Goal: Task Accomplishment & Management: Complete application form

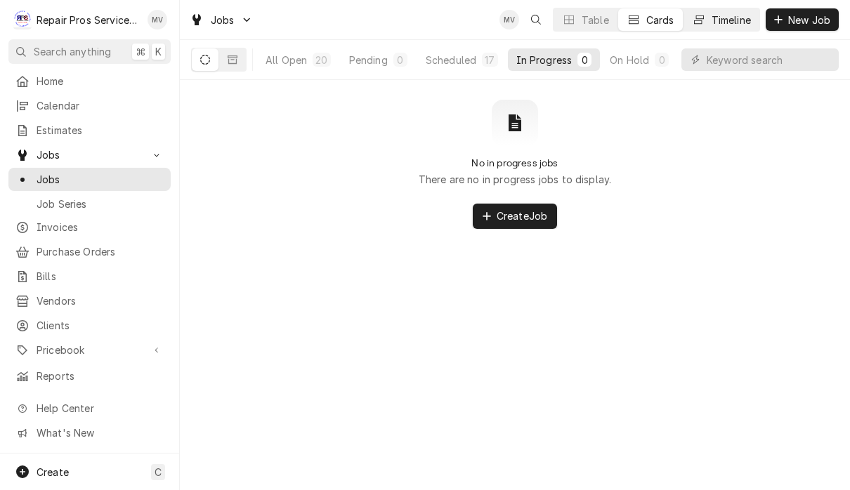
scroll to position [0, 89]
click at [645, 61] on div "Completed" at bounding box center [624, 60] width 53 height 15
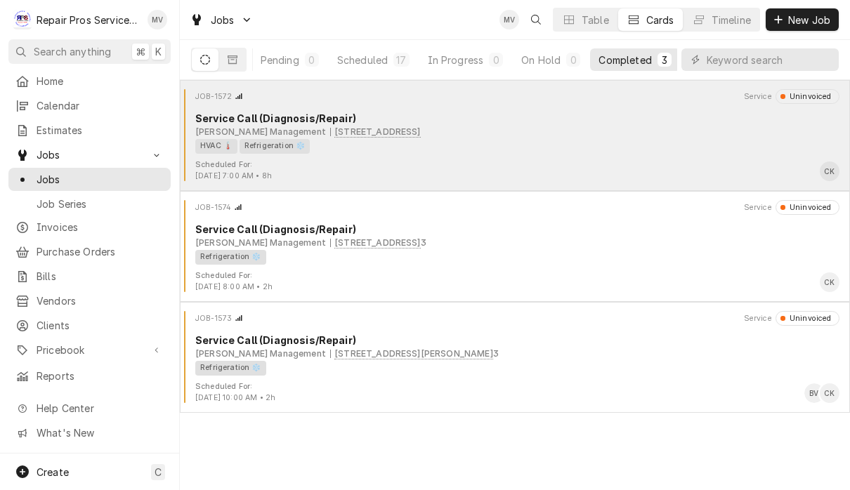
click at [591, 133] on div "Smith Management 1403 Congress Pkwy S., Athens, TN 37303" at bounding box center [517, 132] width 644 height 13
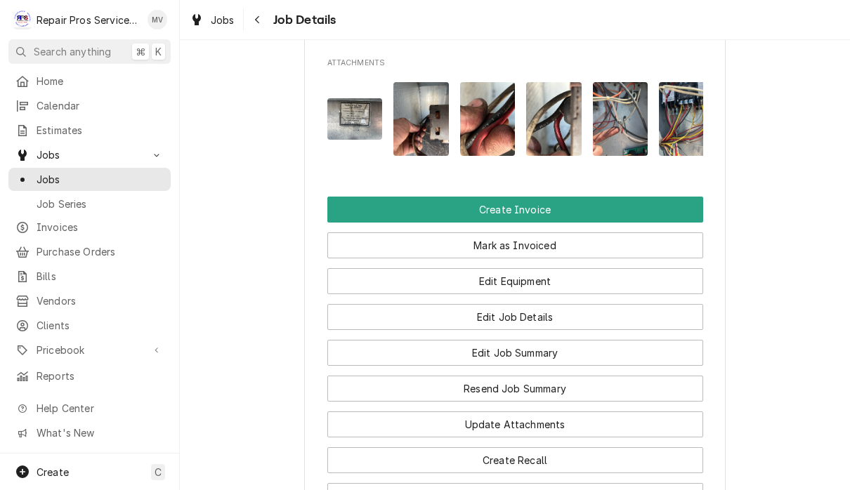
scroll to position [1047, 0]
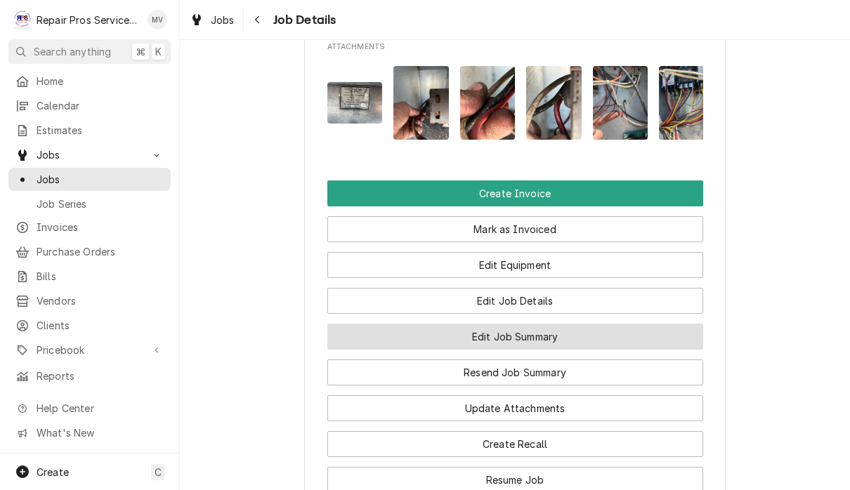
click at [570, 339] on button "Edit Job Summary" at bounding box center [515, 337] width 376 height 26
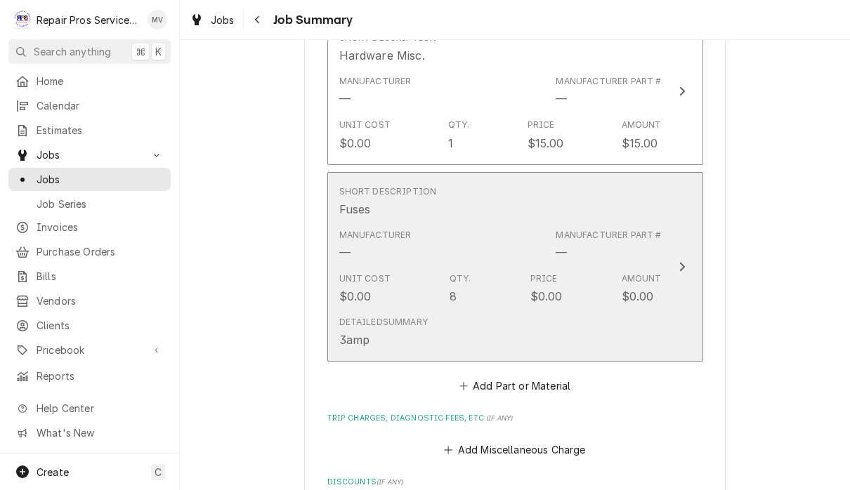
scroll to position [1625, 0]
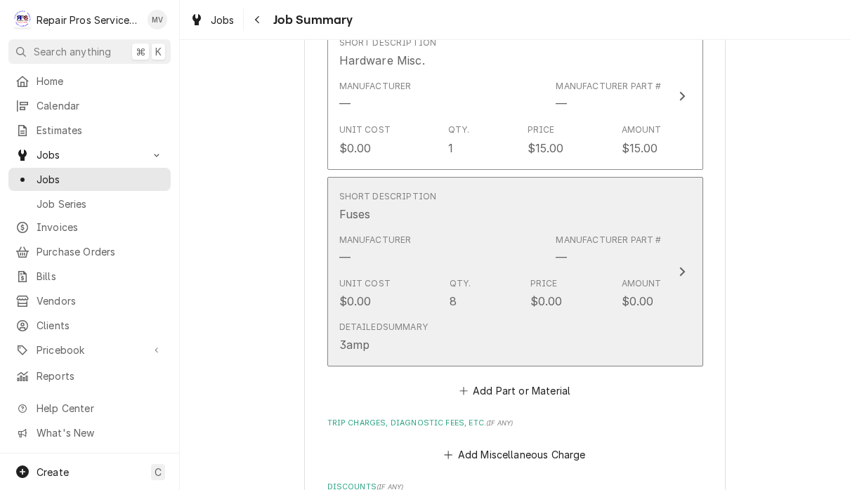
click at [679, 273] on icon "Update Line Item" at bounding box center [682, 272] width 6 height 9
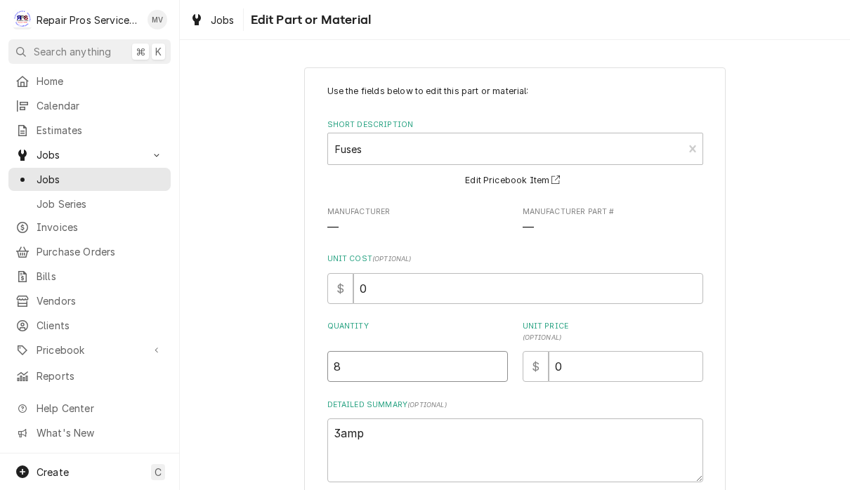
type textarea "x"
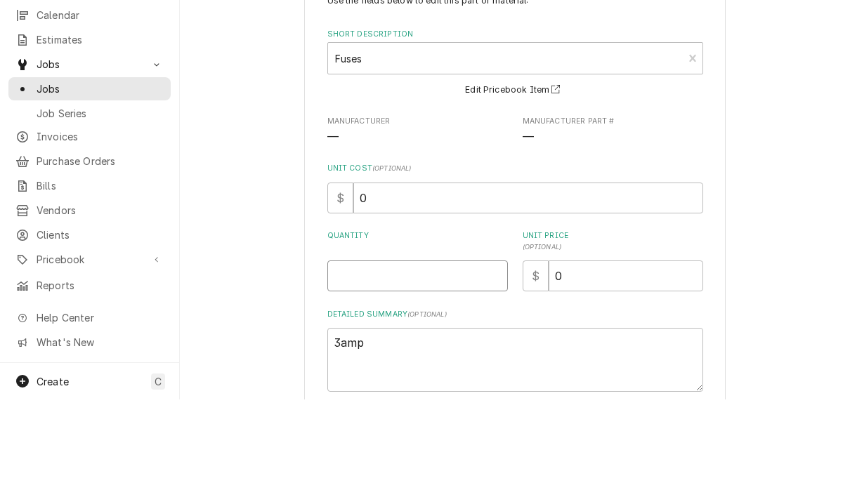
type textarea "x"
type input ".1"
type textarea "x"
type input ".13"
type textarea "x"
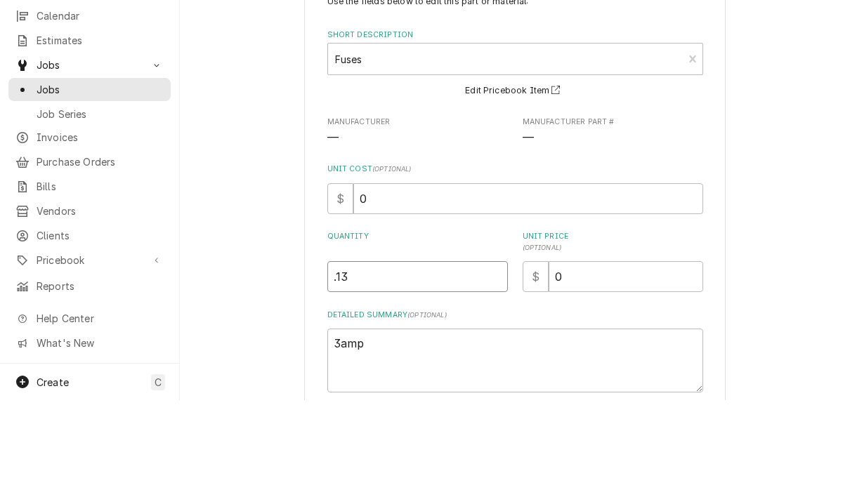
type input ".1"
type textarea "x"
type input "1"
type textarea "x"
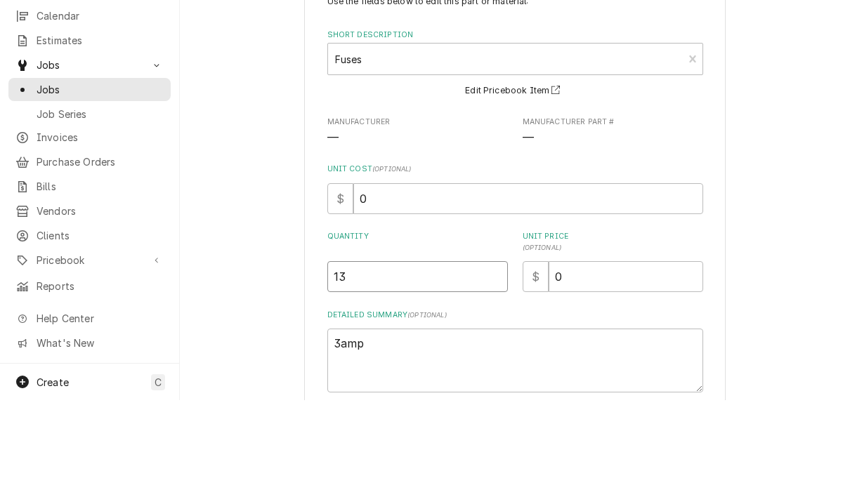
type input "13"
click at [626, 351] on input "0" at bounding box center [626, 366] width 155 height 31
type textarea "x"
type input "5"
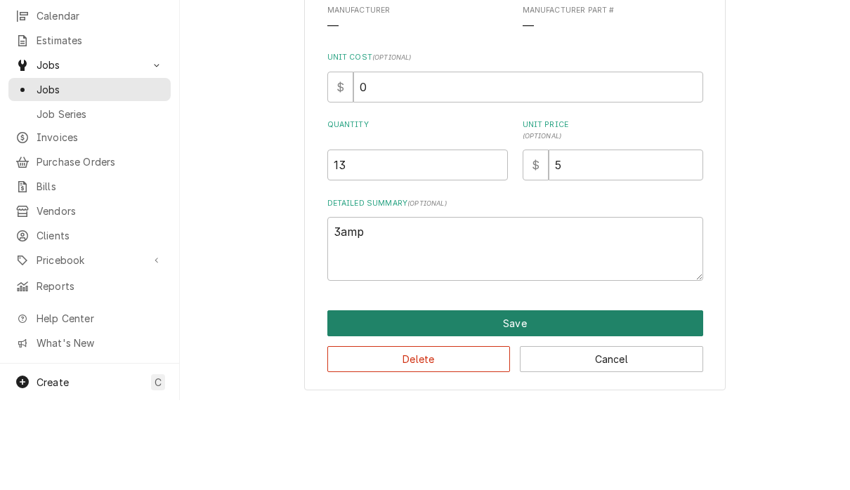
click at [664, 400] on button "Save" at bounding box center [515, 413] width 376 height 26
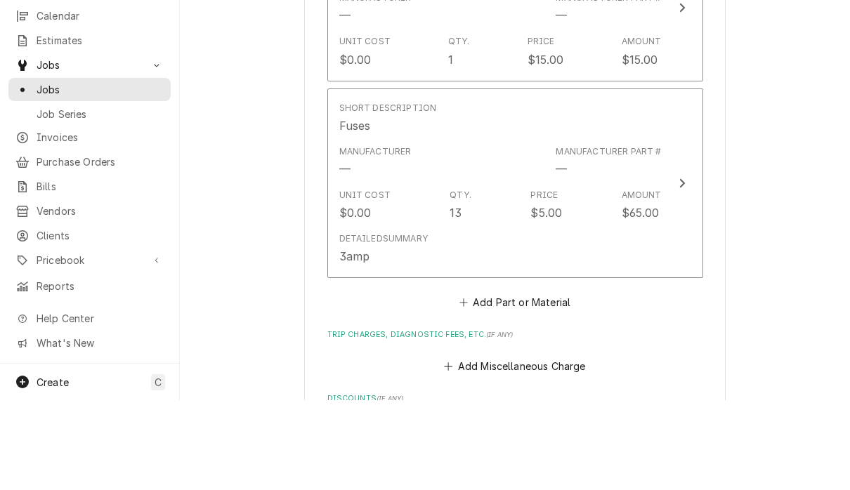
scroll to position [1625, 0]
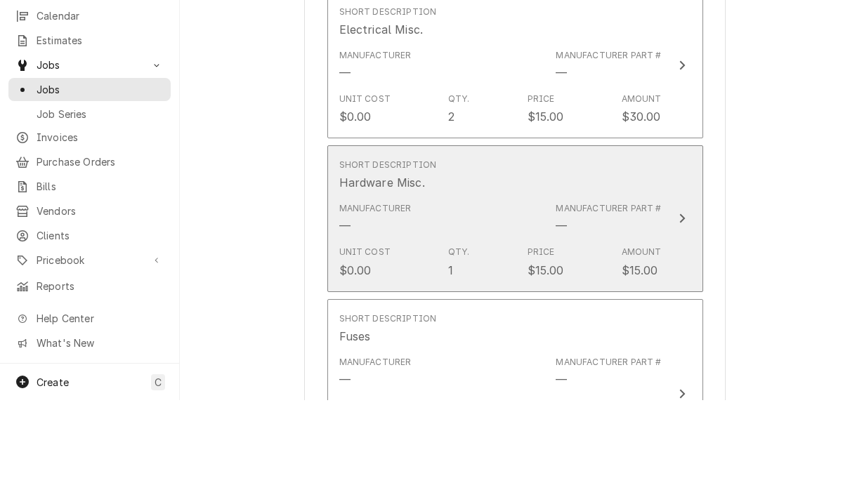
click at [681, 303] on icon "Update Line Item" at bounding box center [682, 308] width 7 height 11
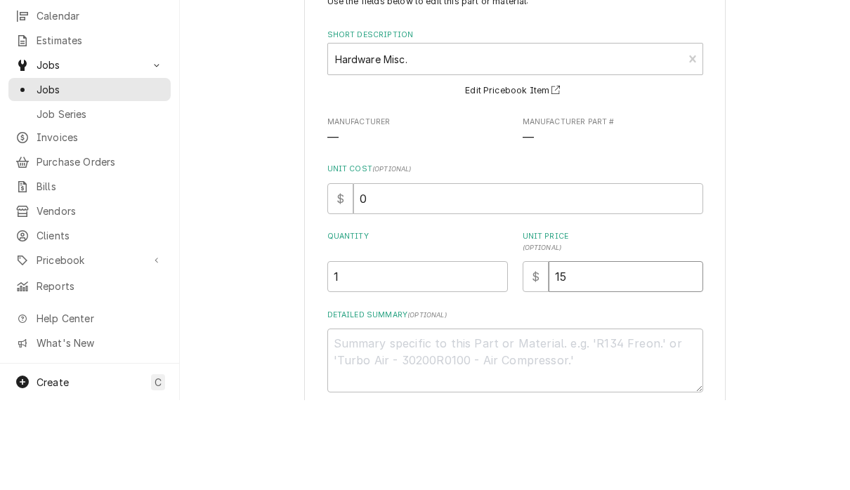
click at [605, 351] on input "15" at bounding box center [626, 366] width 155 height 31
type textarea "x"
type input "1"
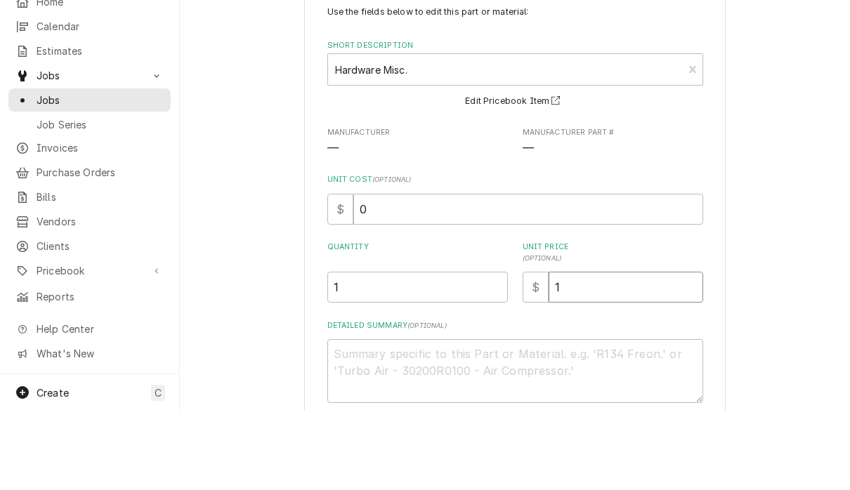
type textarea "x"
type input "2"
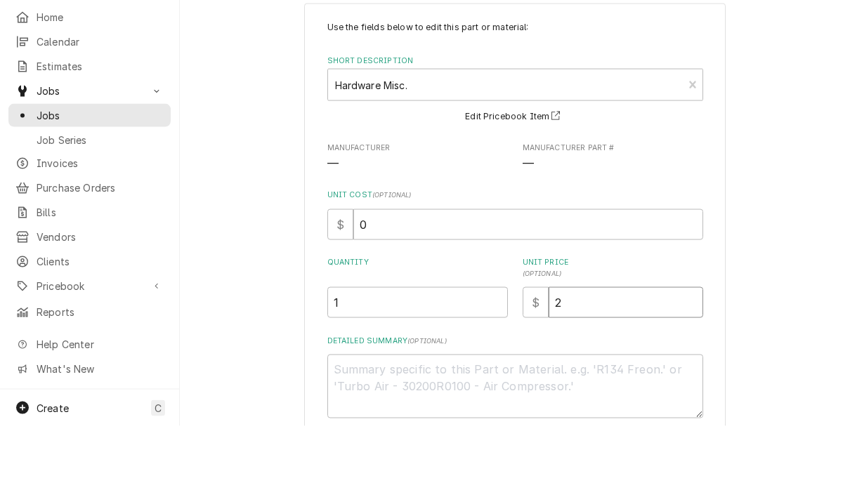
type textarea "x"
type input "25"
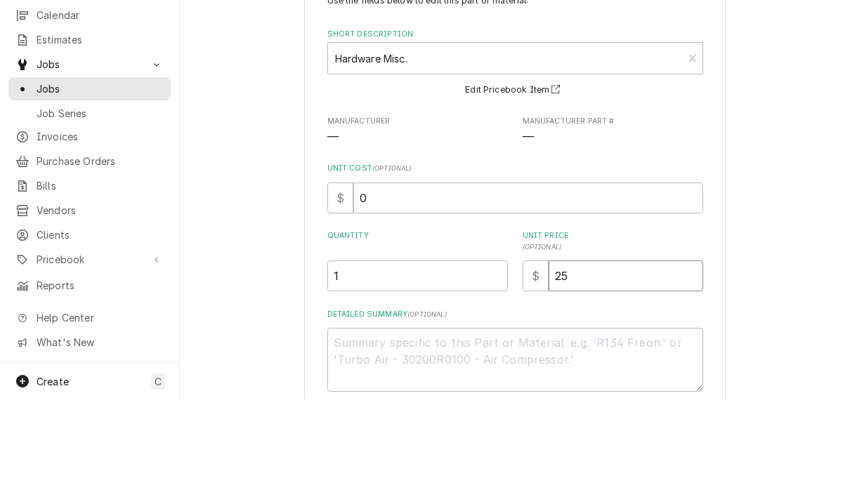
scroll to position [1, 0]
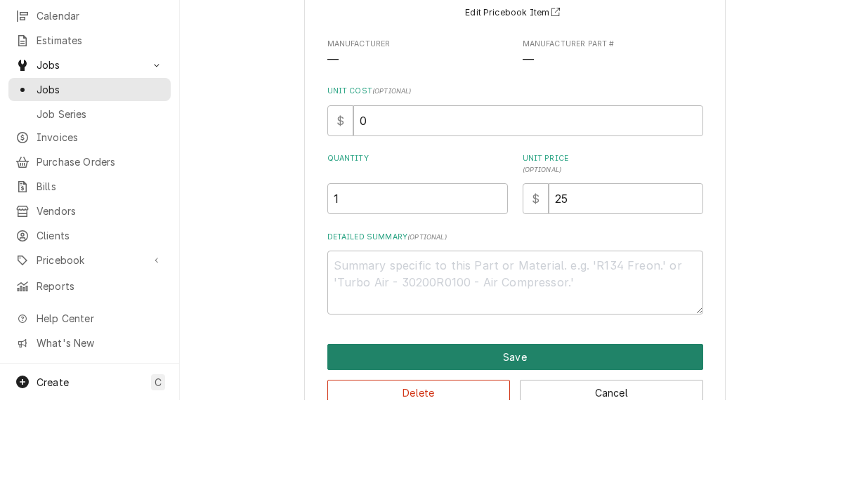
click at [631, 434] on button "Save" at bounding box center [515, 447] width 376 height 26
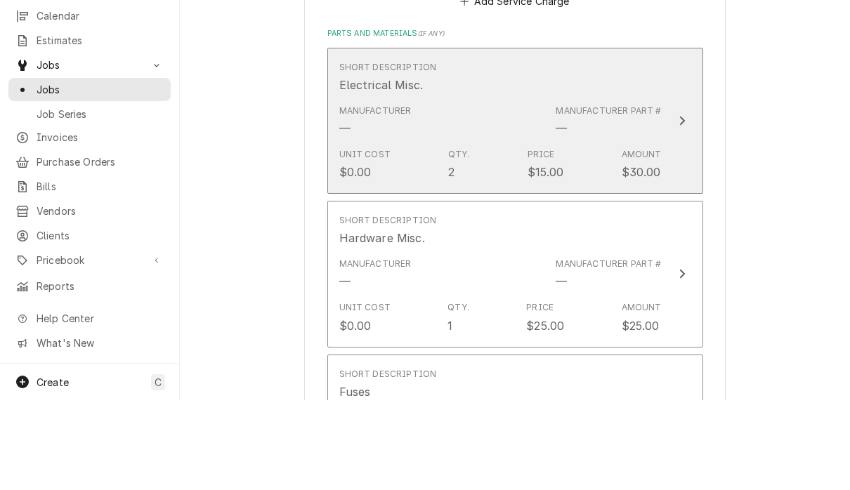
click at [669, 138] on button "Short Description Electrical Misc. Manufacturer — Manufacturer Part # — Unit Co…" at bounding box center [515, 211] width 376 height 147
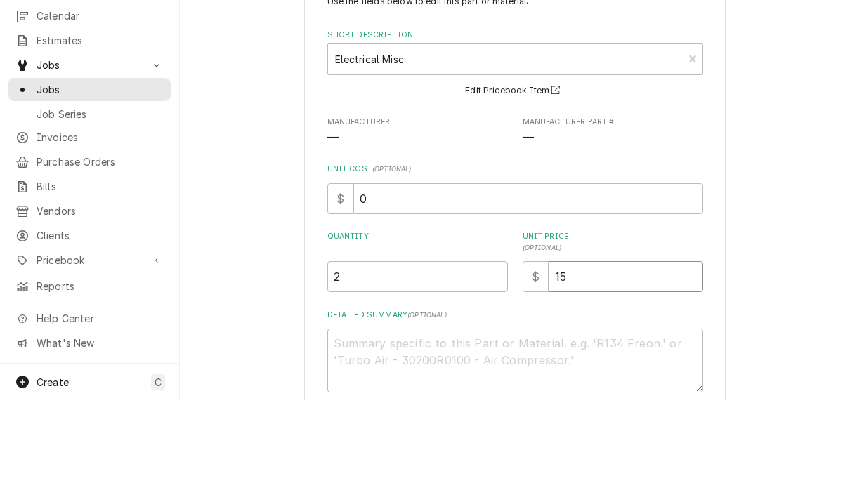
click at [624, 351] on input "15" at bounding box center [626, 366] width 155 height 31
type textarea "x"
type input "1"
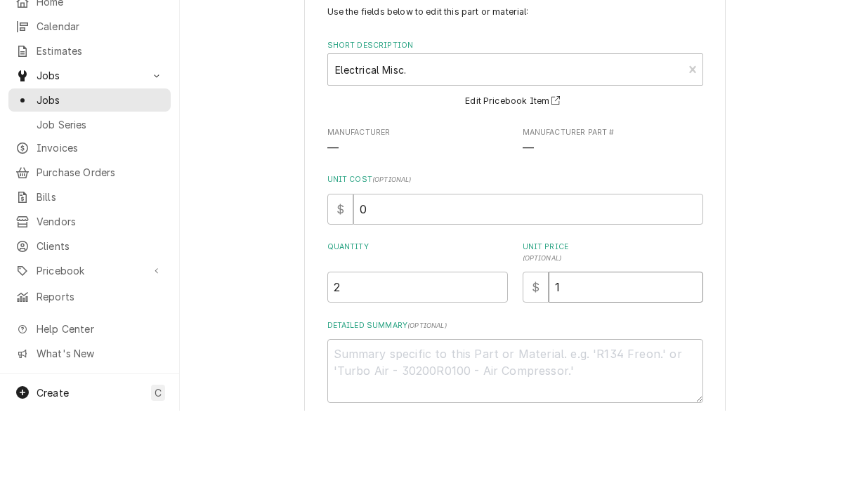
type textarea "x"
type input "2"
type textarea "x"
type input "20"
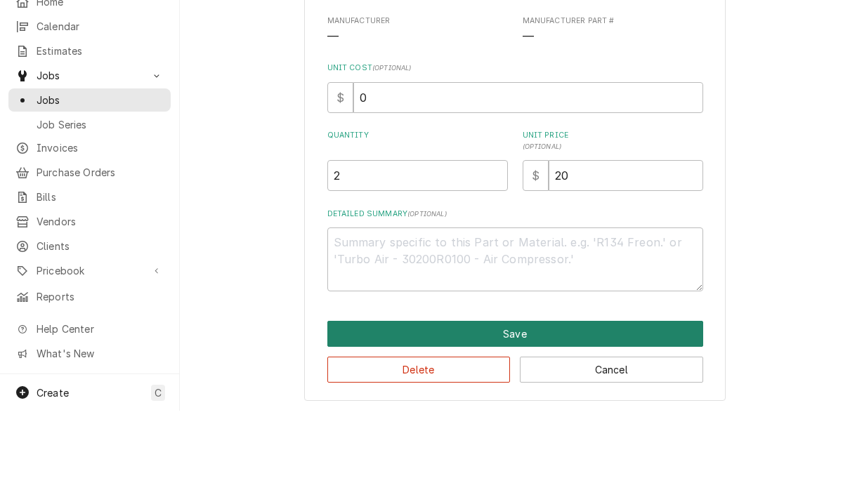
click at [635, 400] on button "Save" at bounding box center [515, 413] width 376 height 26
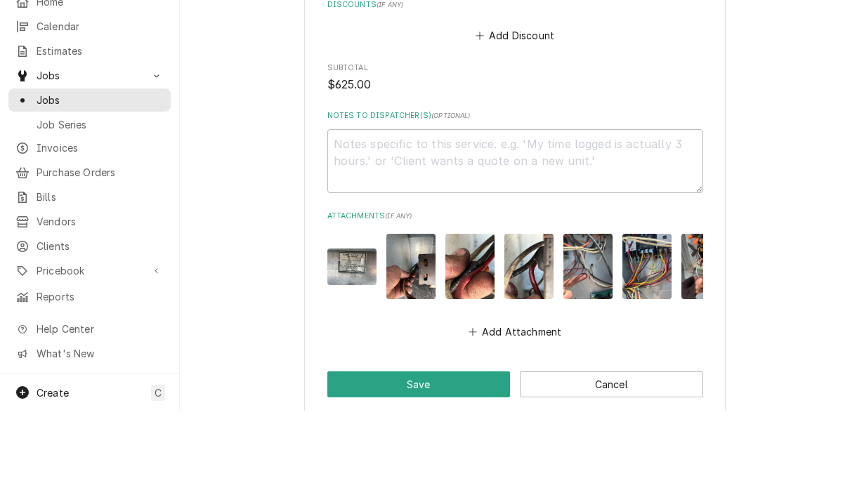
scroll to position [2030, 0]
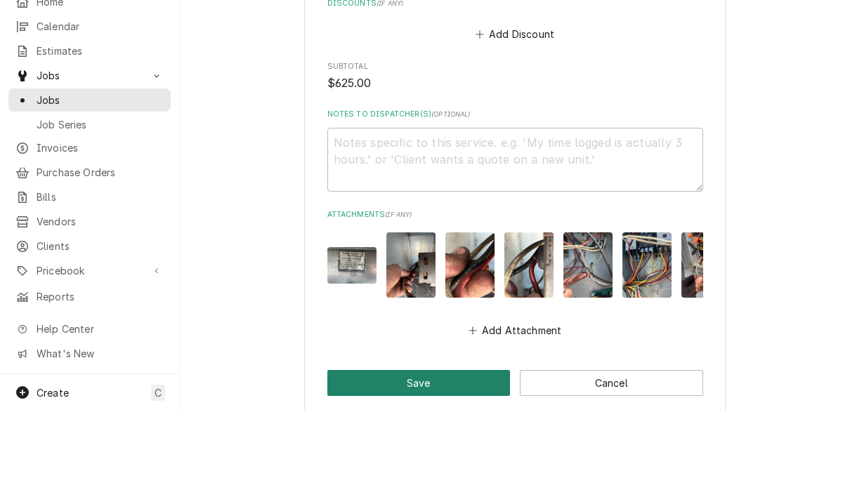
click at [448, 450] on button "Save" at bounding box center [418, 463] width 183 height 26
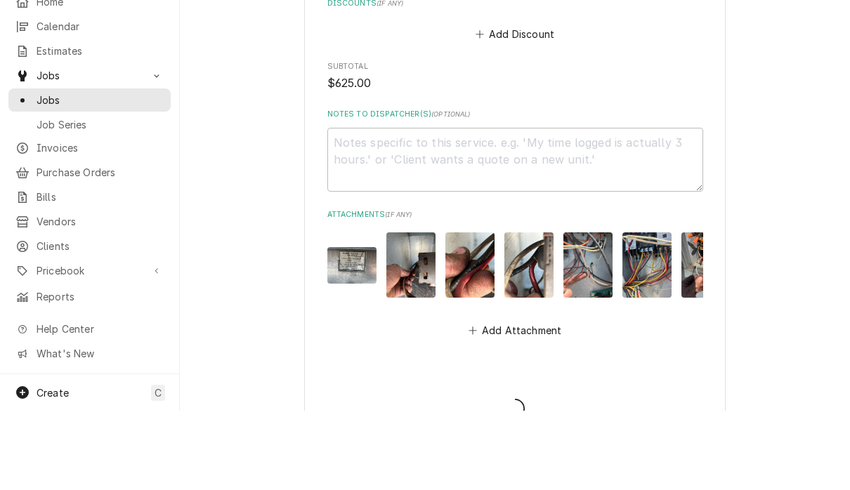
type textarea "x"
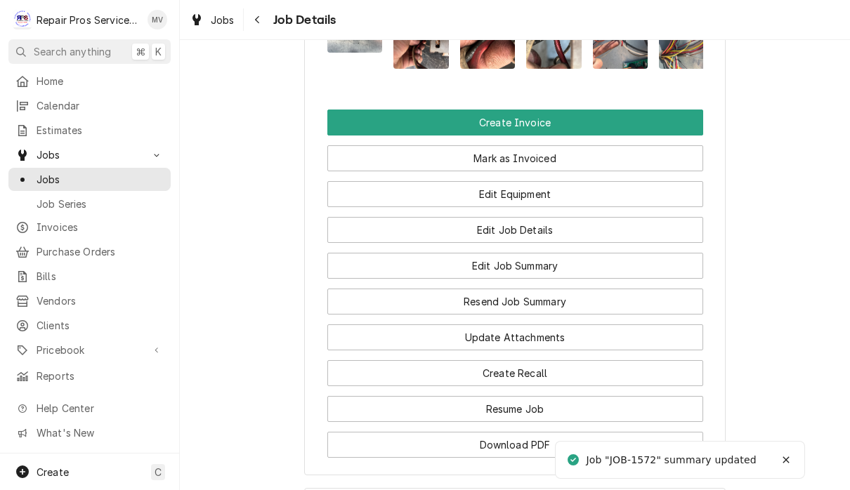
scroll to position [1097, 0]
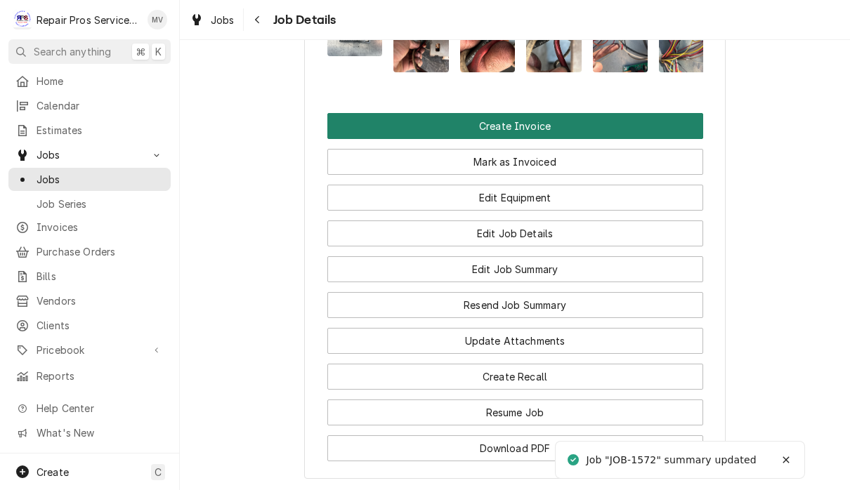
click at [608, 139] on button "Create Invoice" at bounding box center [515, 126] width 376 height 26
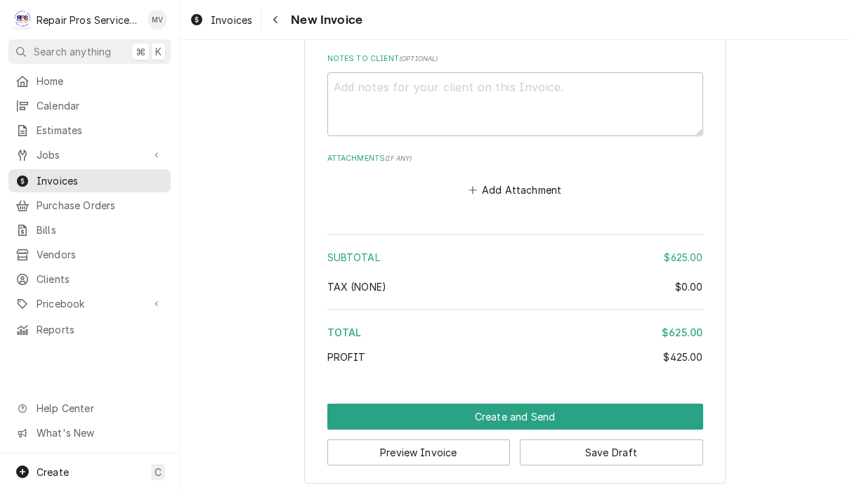
scroll to position [3268, 0]
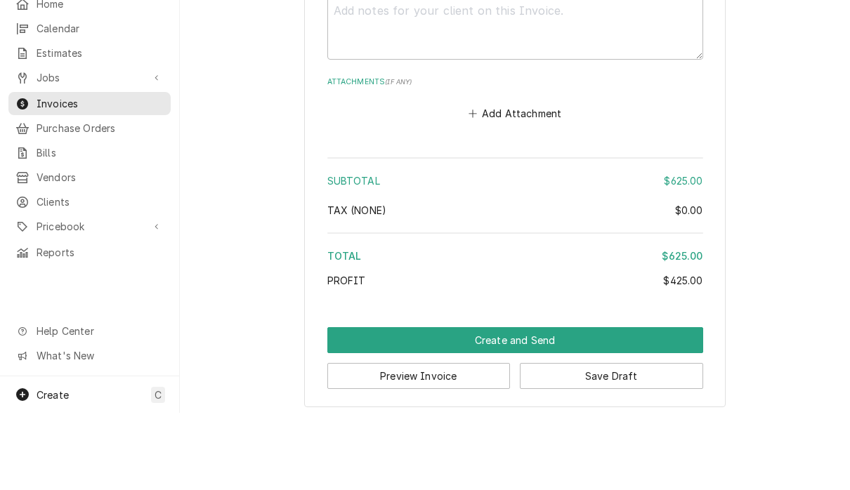
scroll to position [1, 0]
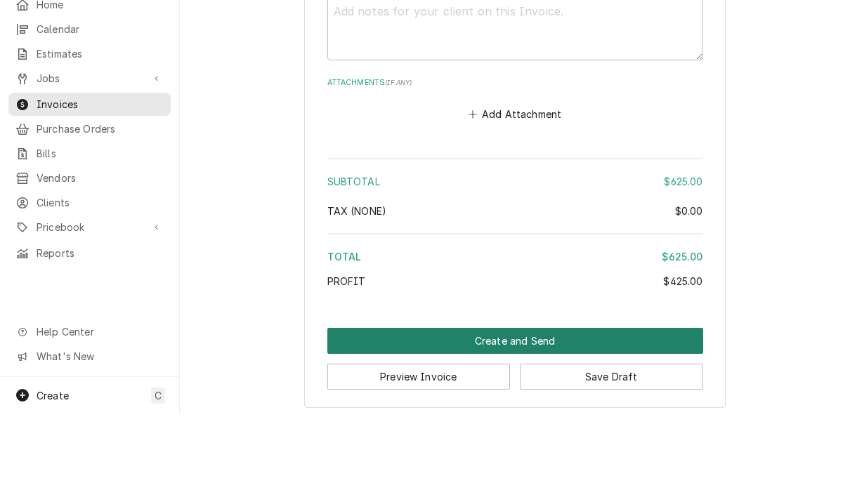
click at [624, 405] on button "Create and Send" at bounding box center [515, 418] width 376 height 26
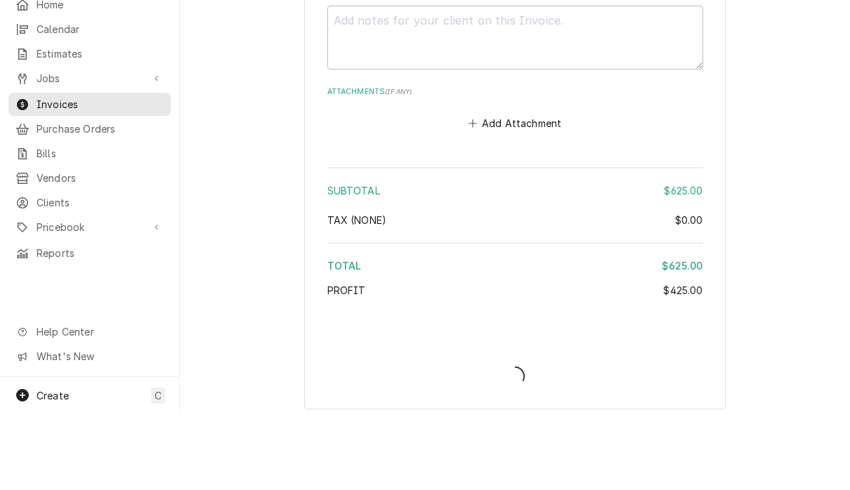
type textarea "x"
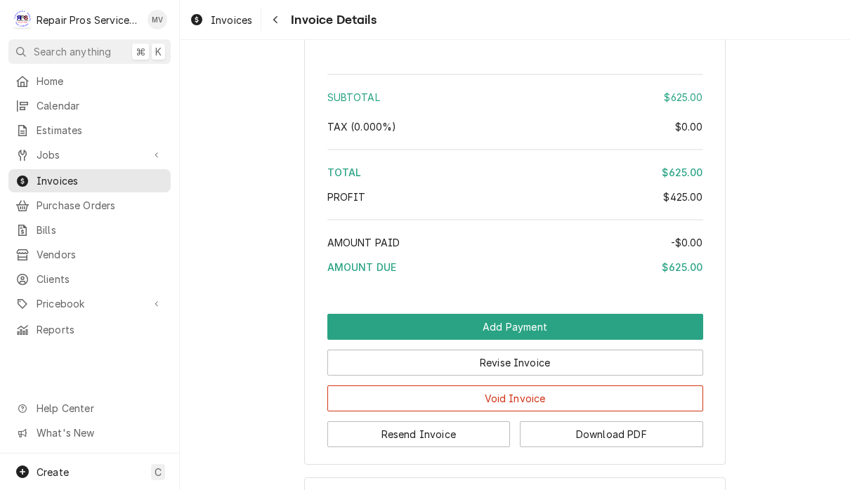
scroll to position [2818, 0]
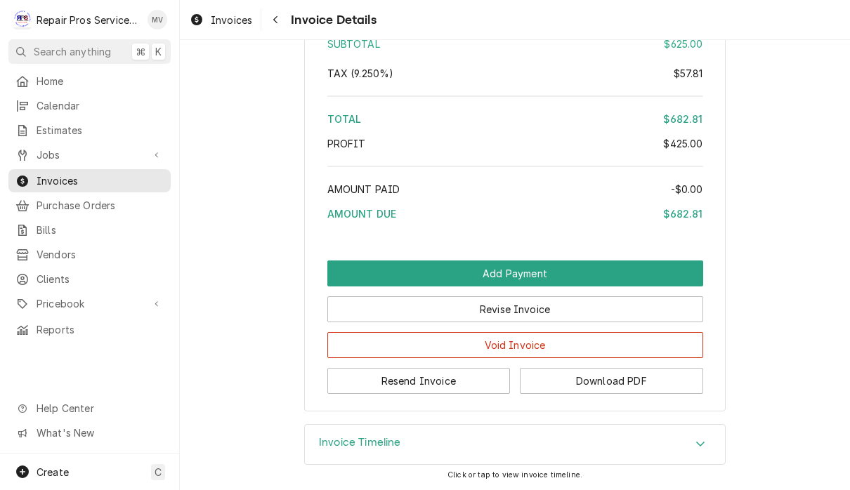
scroll to position [2894, 0]
click at [480, 379] on button "Resend Invoice" at bounding box center [418, 381] width 183 height 26
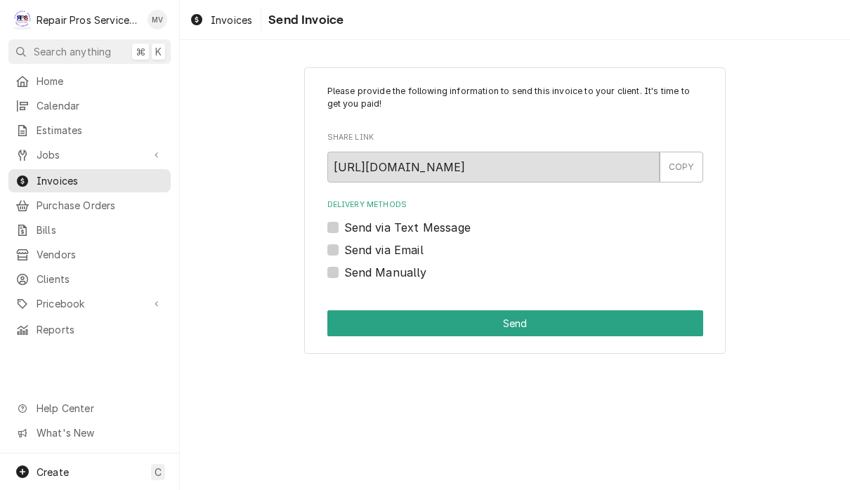
click at [372, 250] on label "Send via Email" at bounding box center [383, 250] width 79 height 17
click at [372, 250] on input "Send via Email" at bounding box center [532, 257] width 376 height 31
checkbox input "true"
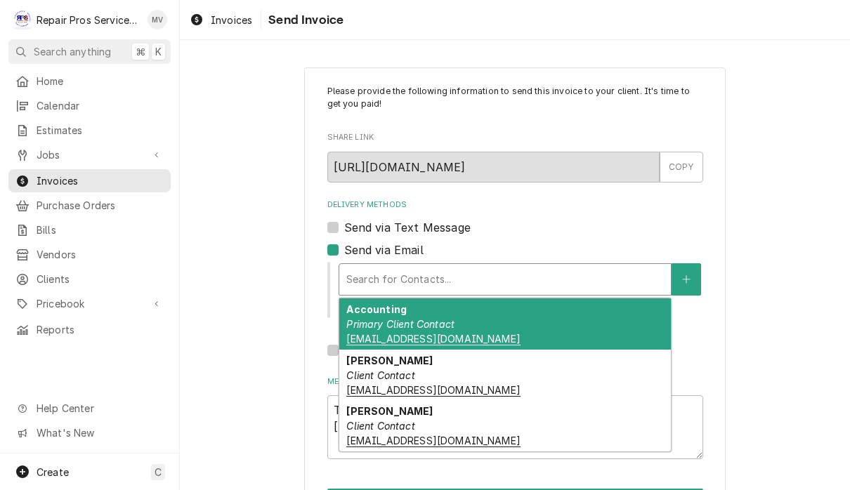
click at [608, 331] on div "Accounting Primary Client Contact khcle10@msn.com" at bounding box center [505, 324] width 332 height 51
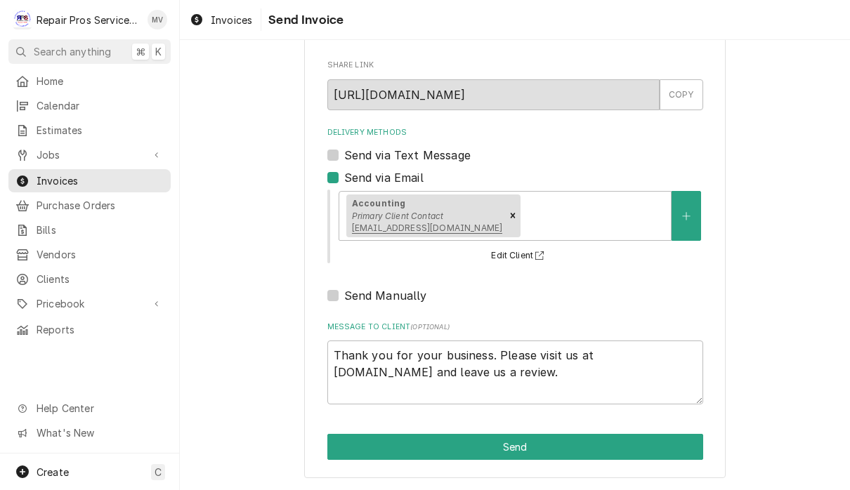
scroll to position [70, 0]
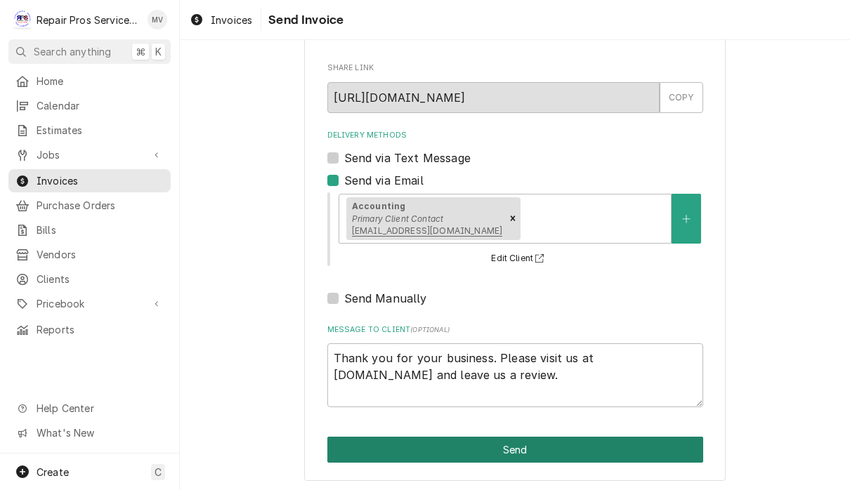
click at [663, 446] on button "Send" at bounding box center [515, 450] width 376 height 26
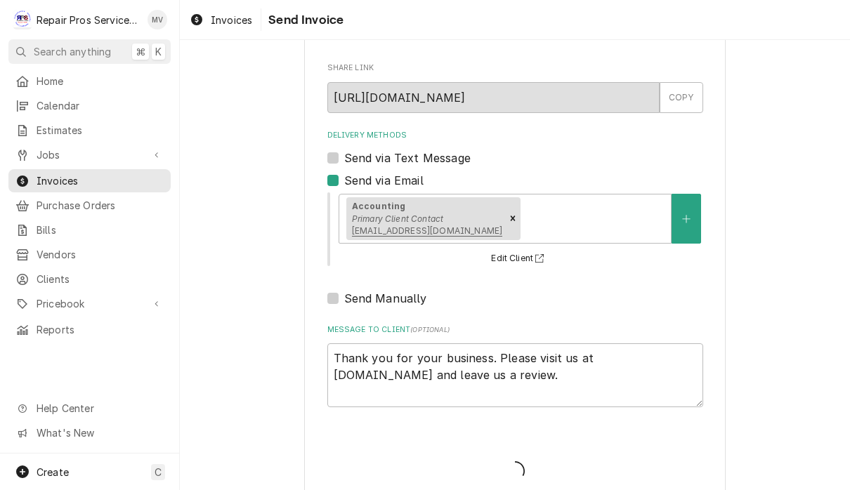
type textarea "x"
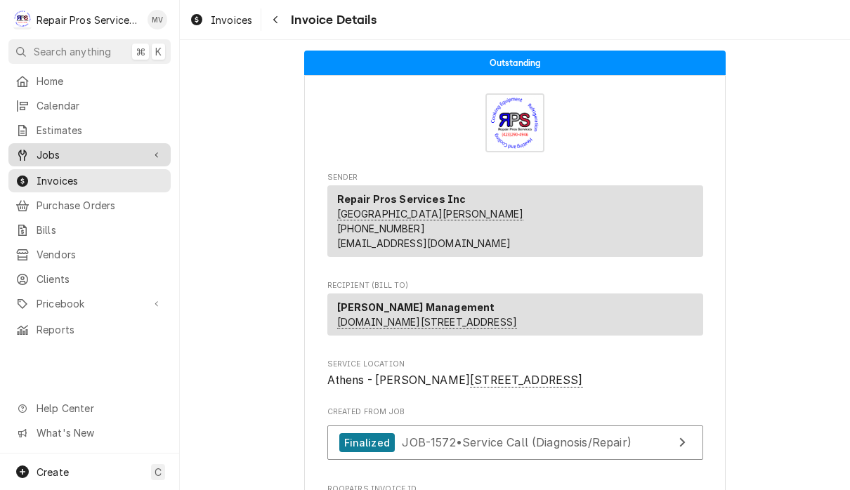
click at [44, 148] on span "Jobs" at bounding box center [90, 155] width 106 height 15
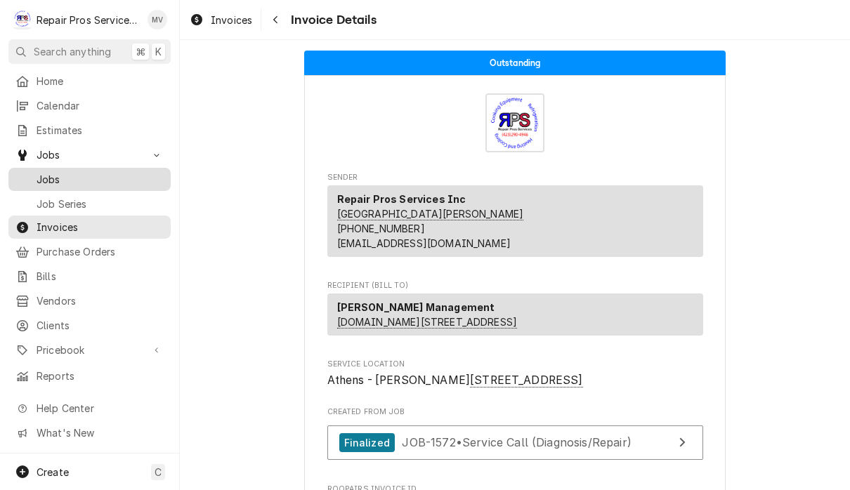
click at [48, 178] on span "Jobs" at bounding box center [100, 179] width 127 height 15
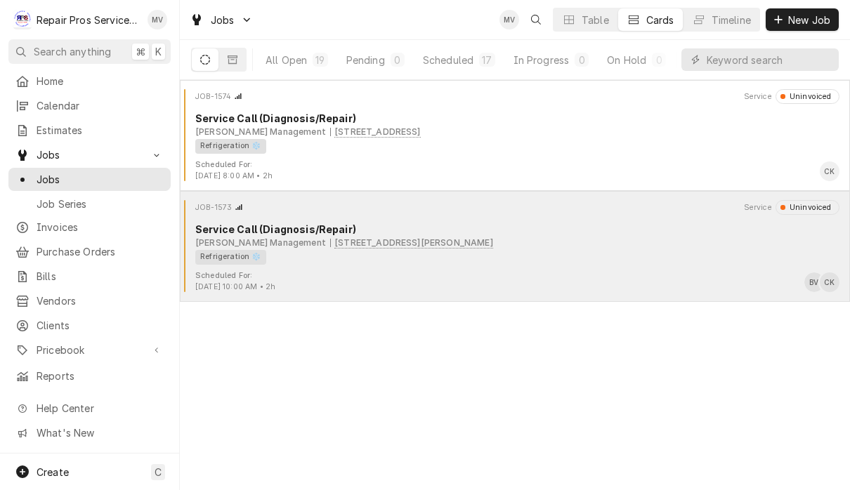
click at [653, 277] on div "Scheduled For: Sep 19th, 2025 - 10:00 AM • 2h BV CK" at bounding box center [514, 281] width 659 height 22
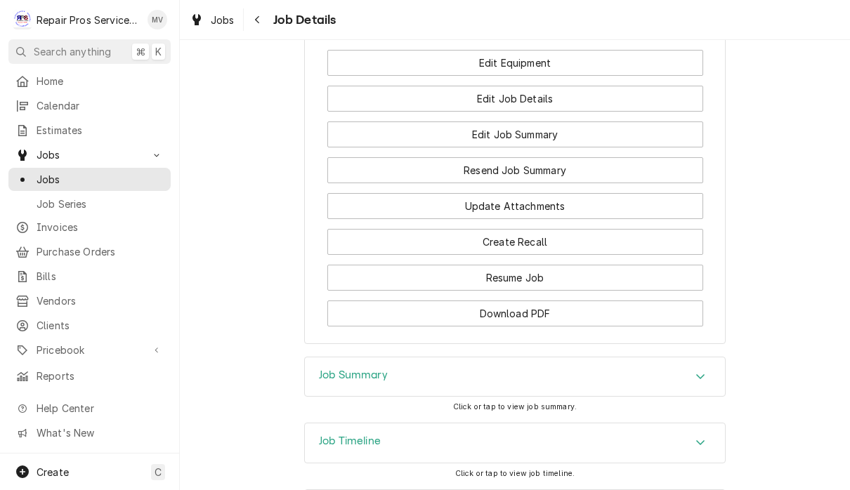
scroll to position [1159, 0]
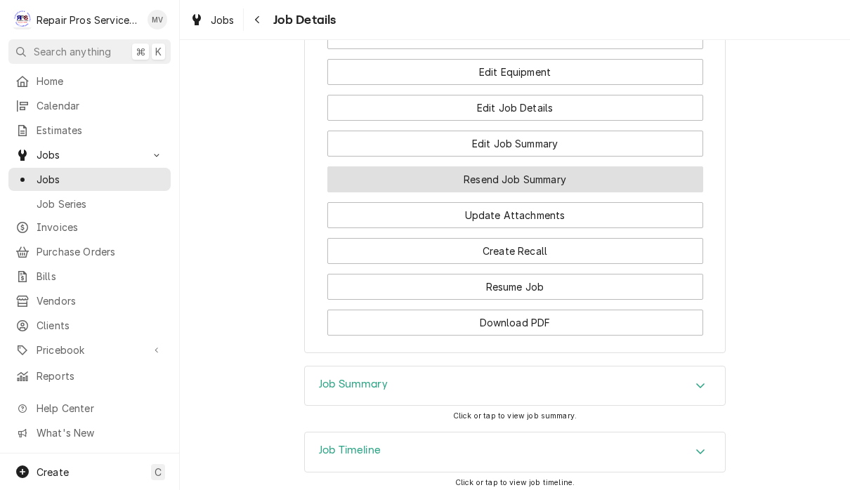
click at [636, 192] on button "Resend Job Summary" at bounding box center [515, 179] width 376 height 26
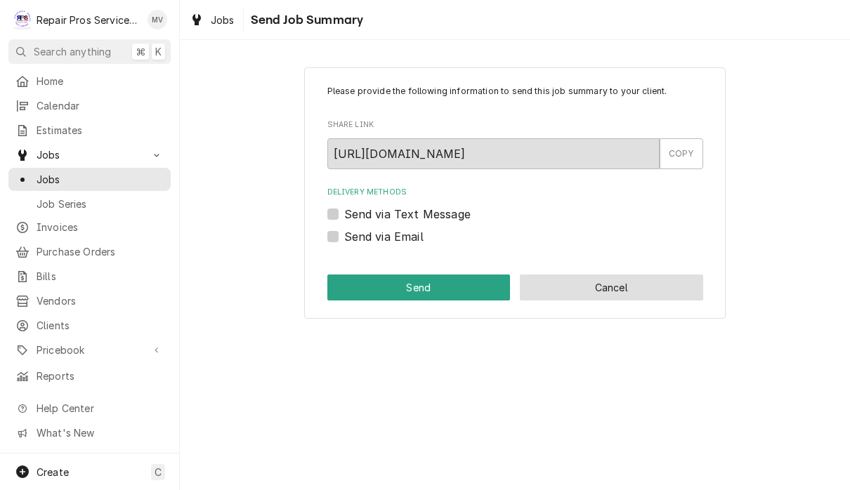
click at [631, 285] on button "Cancel" at bounding box center [611, 288] width 183 height 26
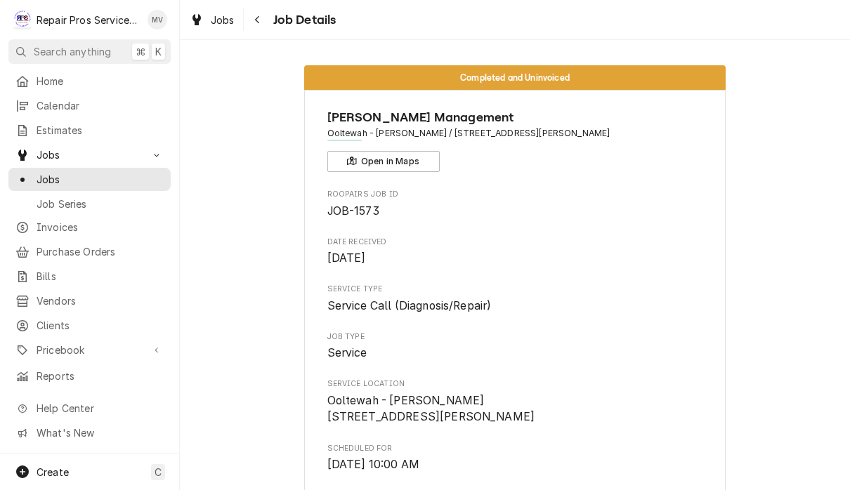
scroll to position [1159, 0]
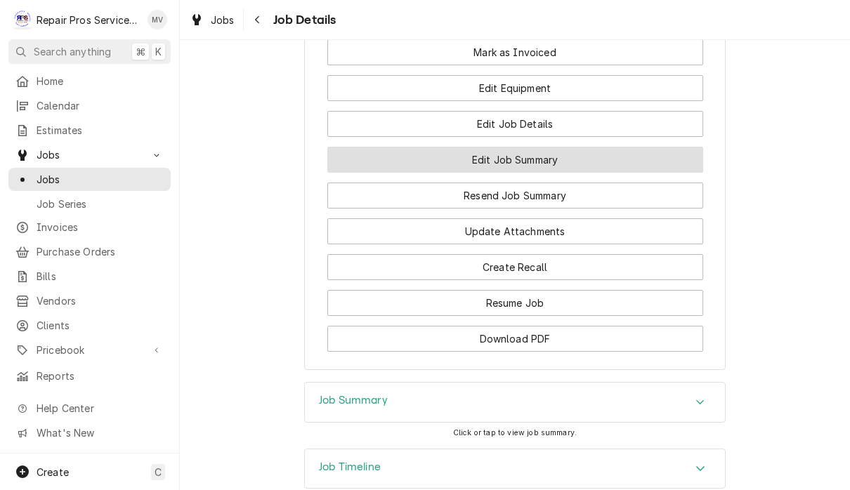
click at [611, 162] on button "Edit Job Summary" at bounding box center [515, 160] width 376 height 26
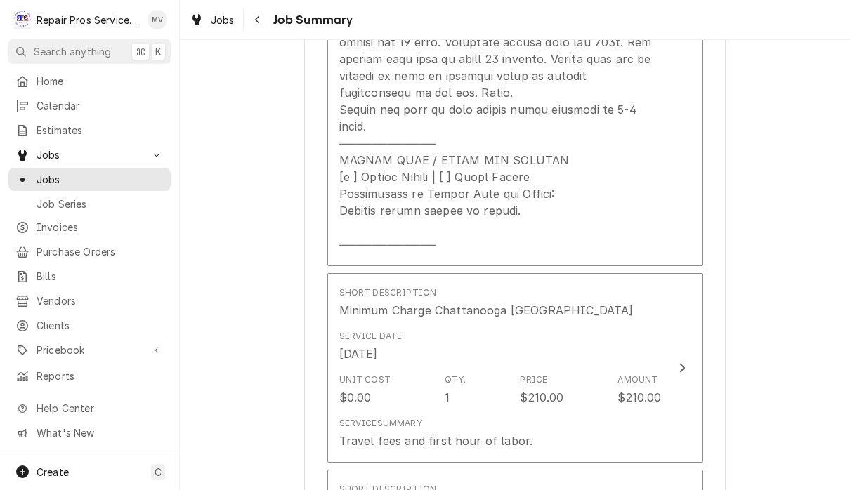
scroll to position [1042, 0]
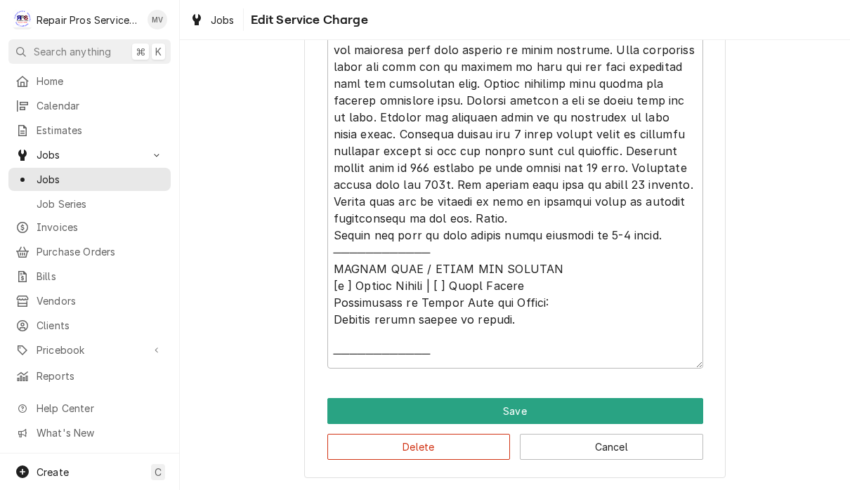
scroll to position [905, 0]
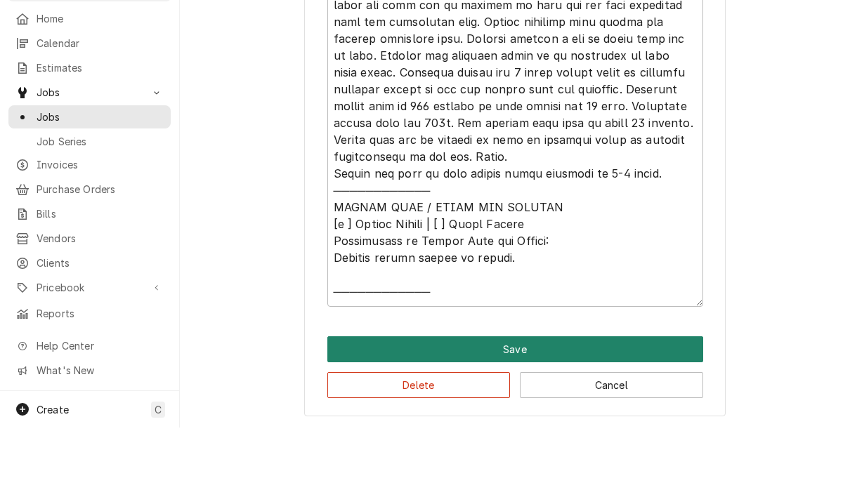
click at [641, 399] on button "Save" at bounding box center [515, 412] width 376 height 26
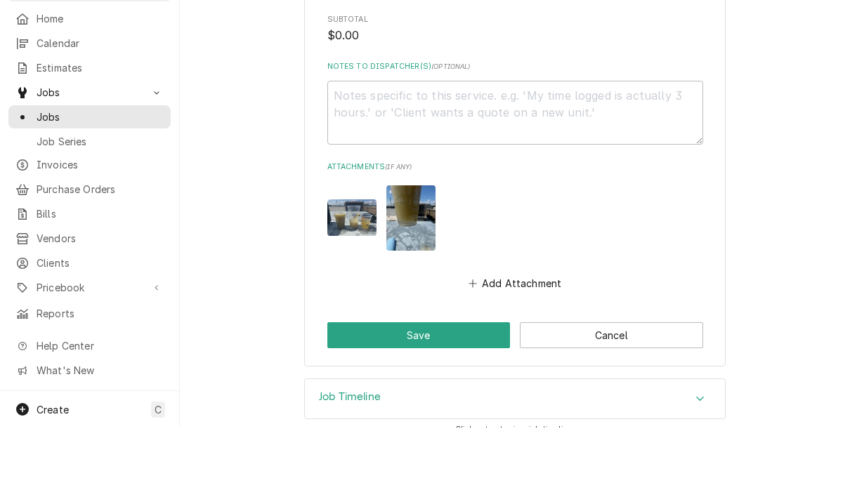
scroll to position [3329, 0]
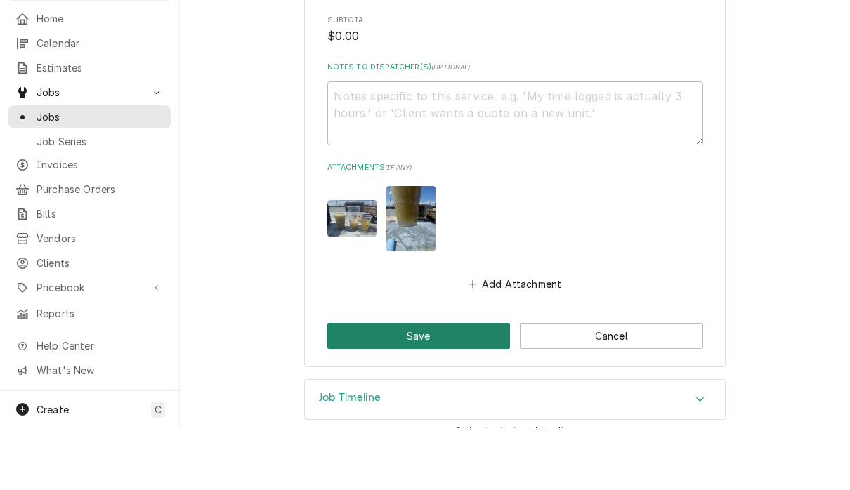
click at [456, 386] on button "Save" at bounding box center [418, 399] width 183 height 26
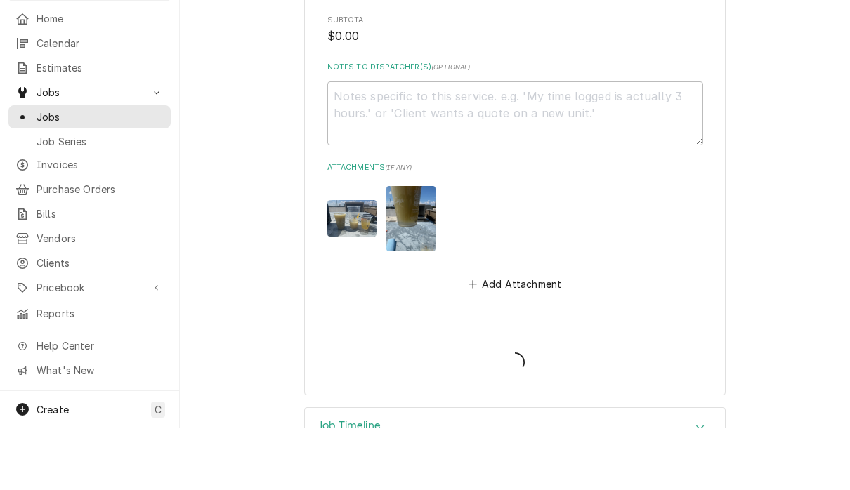
type textarea "x"
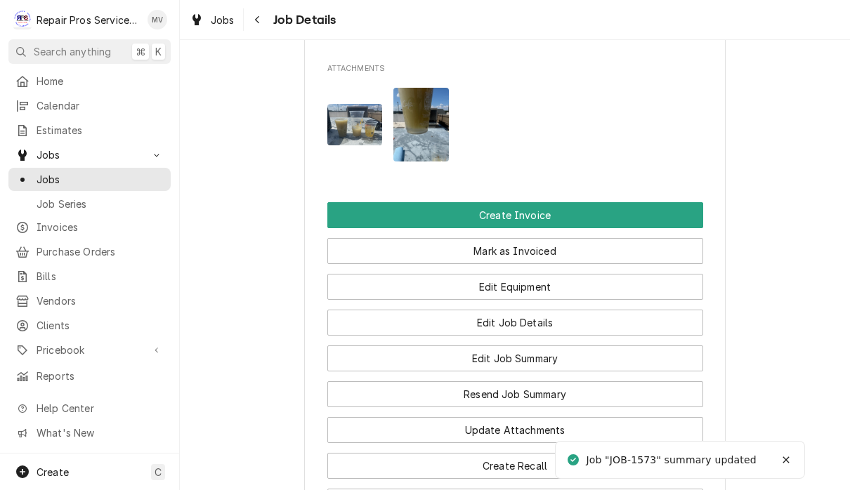
scroll to position [942, 0]
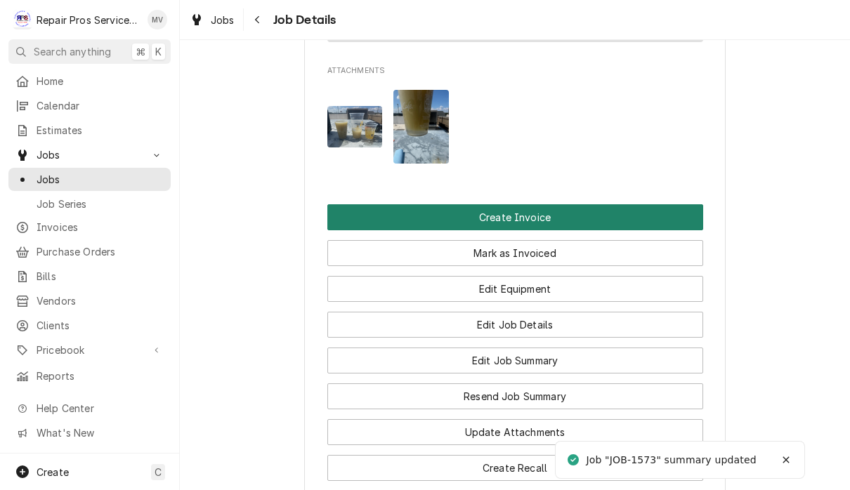
click at [656, 227] on button "Create Invoice" at bounding box center [515, 217] width 376 height 26
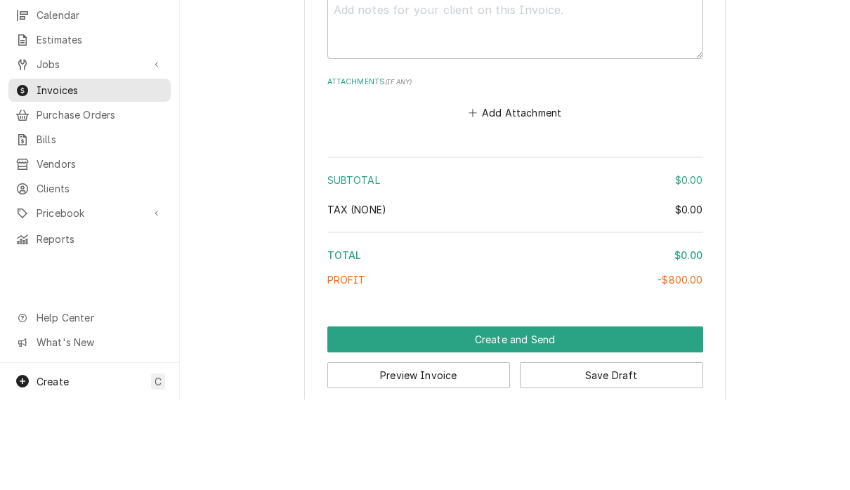
scroll to position [1, 0]
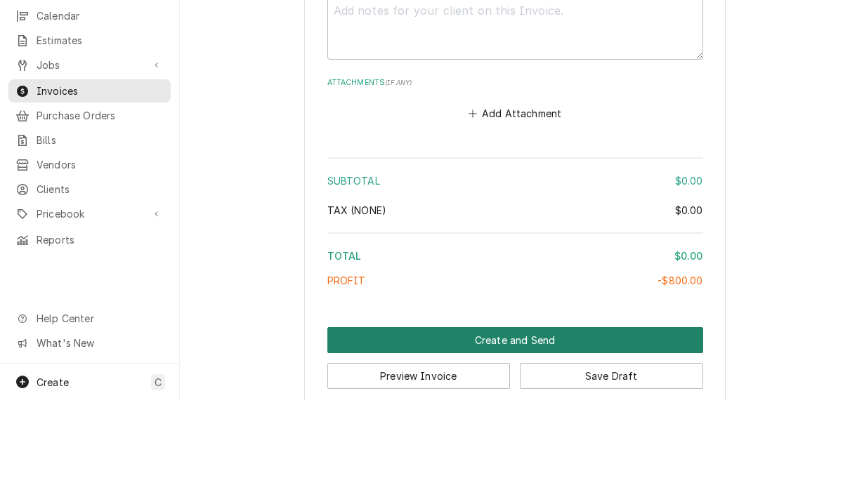
click at [636, 417] on button "Create and Send" at bounding box center [515, 430] width 376 height 26
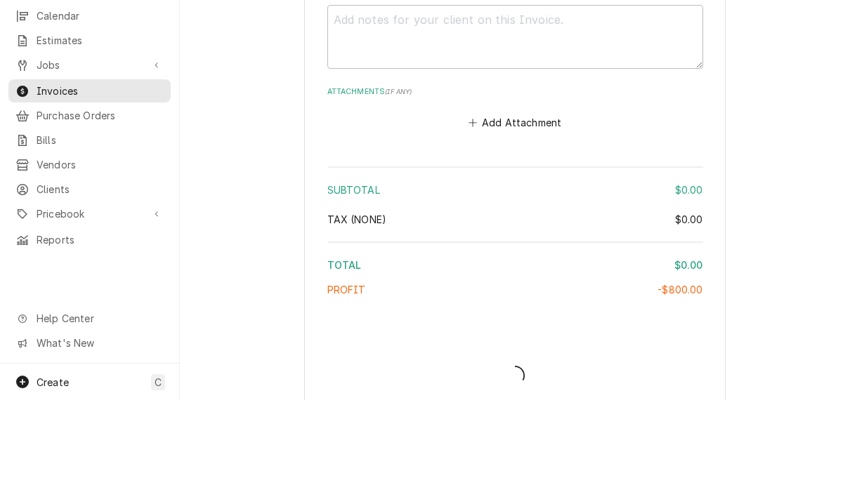
type textarea "x"
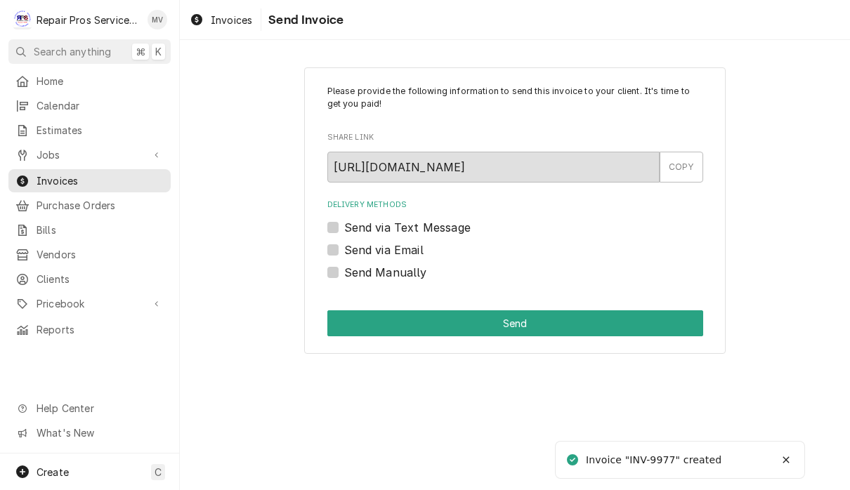
click at [346, 254] on label "Send via Email" at bounding box center [383, 250] width 79 height 17
click at [346, 254] on input "Send via Email" at bounding box center [532, 257] width 376 height 31
checkbox input "true"
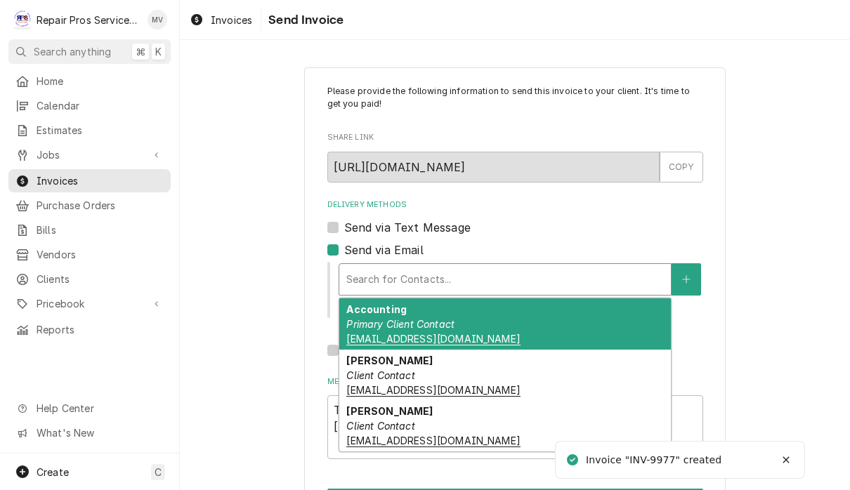
click at [622, 324] on div "Accounting Primary Client Contact [EMAIL_ADDRESS][DOMAIN_NAME]" at bounding box center [505, 324] width 332 height 51
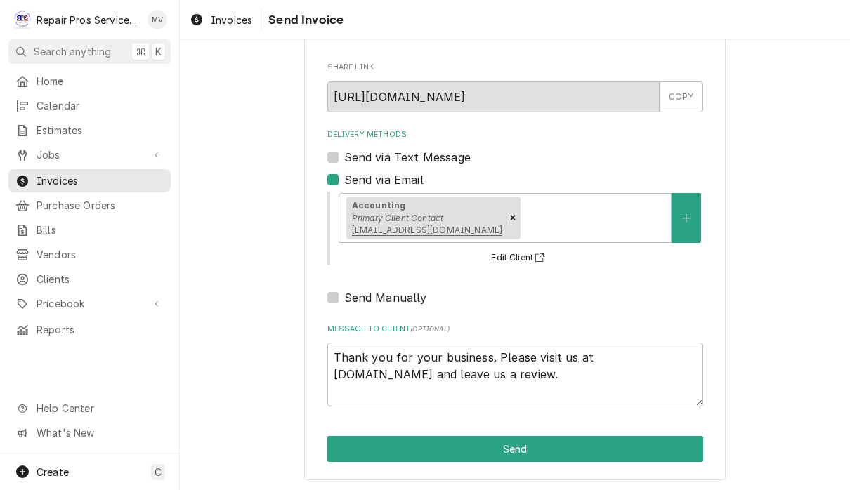
scroll to position [70, 0]
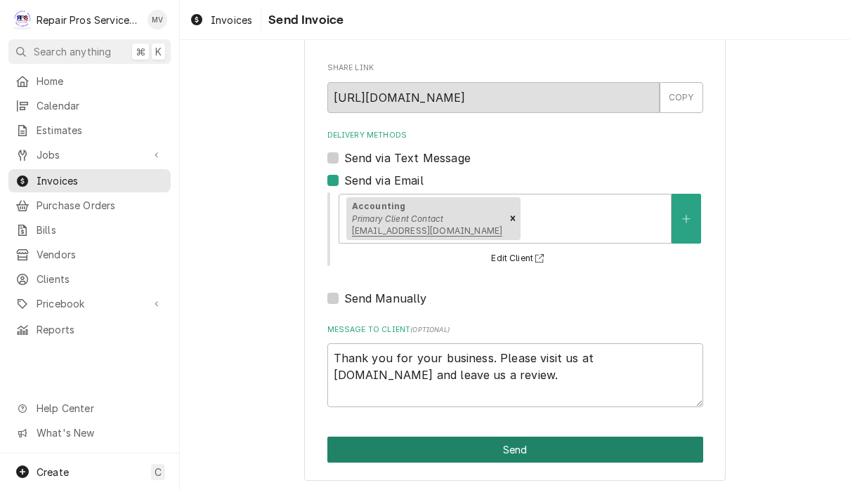
click at [662, 448] on button "Send" at bounding box center [515, 450] width 376 height 26
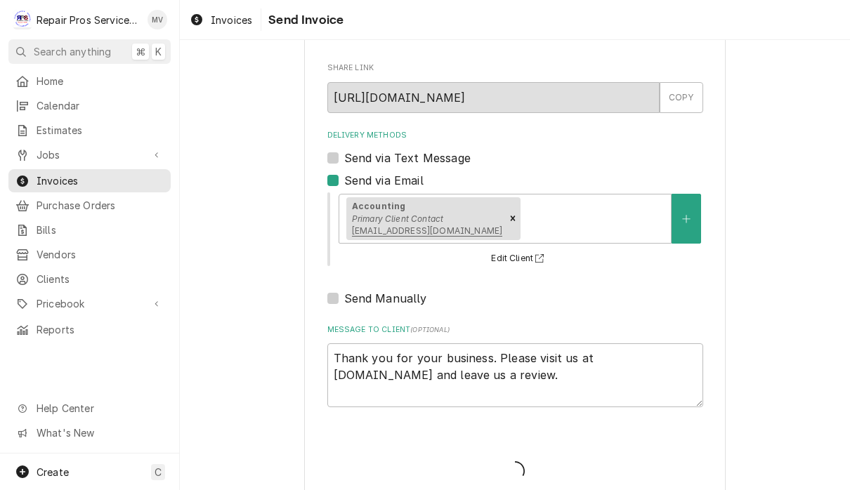
type textarea "x"
click at [58, 150] on span "Jobs" at bounding box center [90, 155] width 106 height 15
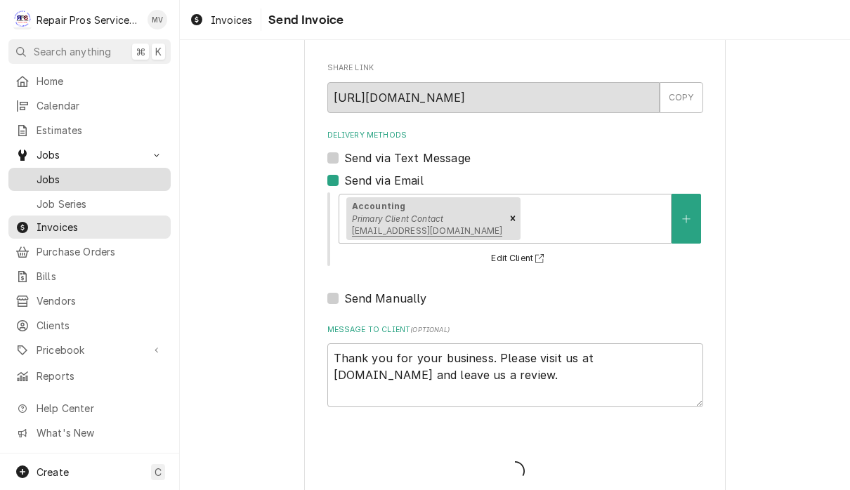
click at [46, 178] on span "Jobs" at bounding box center [100, 179] width 127 height 15
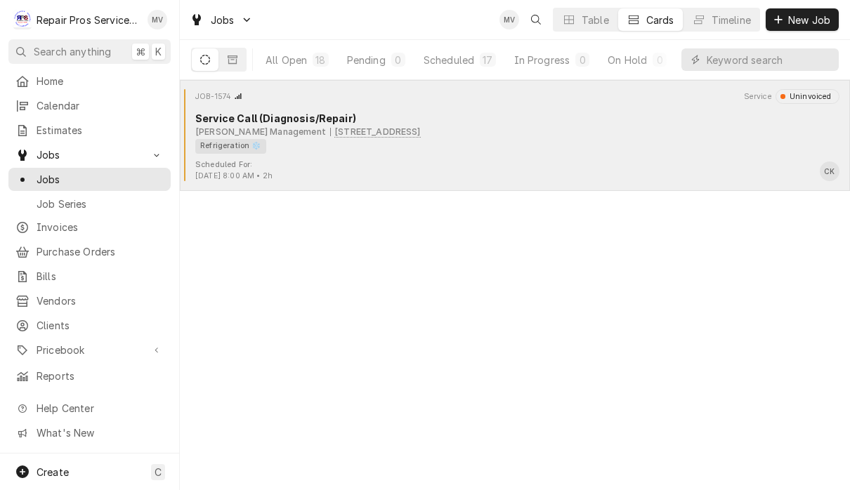
click at [391, 172] on div "Scheduled For: [DATE] 8:00 AM • 2h CK" at bounding box center [514, 170] width 659 height 22
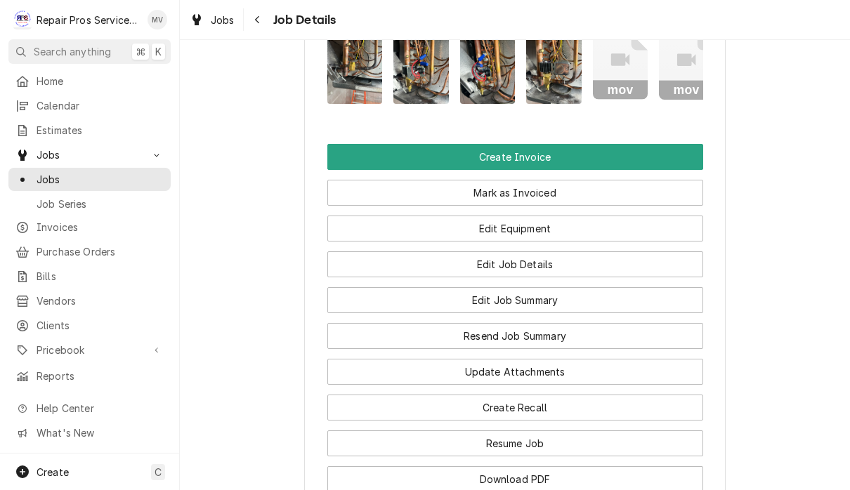
scroll to position [1056, 0]
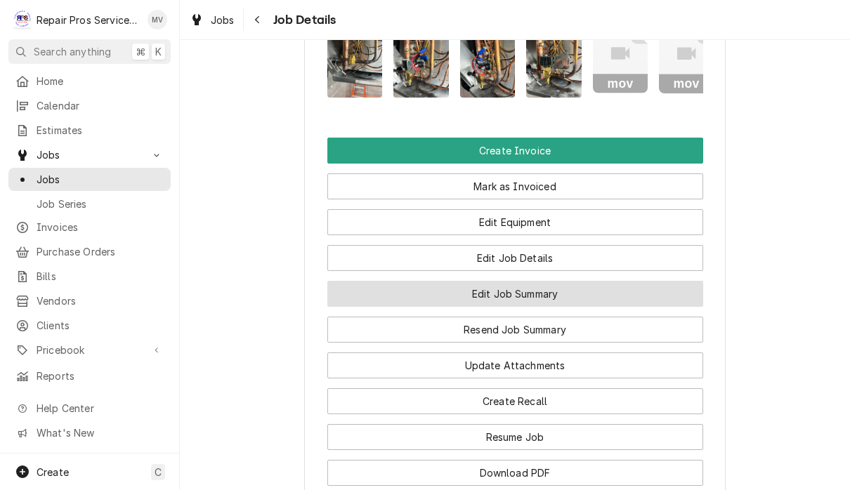
click at [569, 307] on button "Edit Job Summary" at bounding box center [515, 294] width 376 height 26
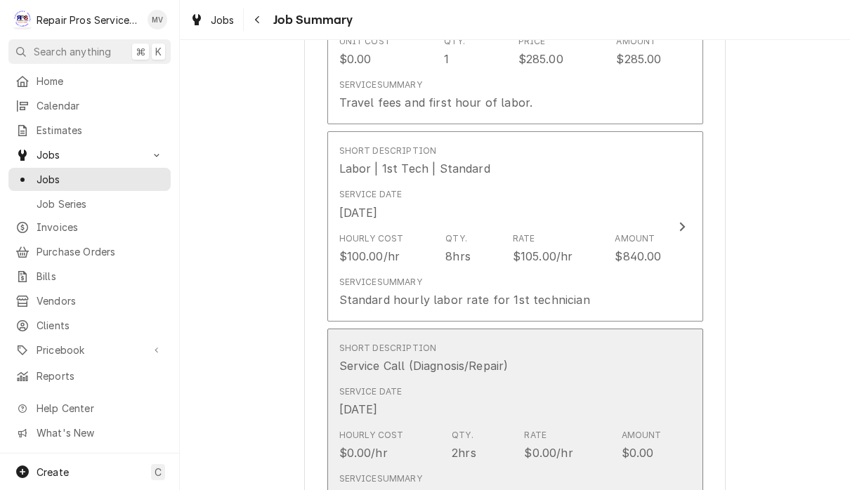
scroll to position [520, 0]
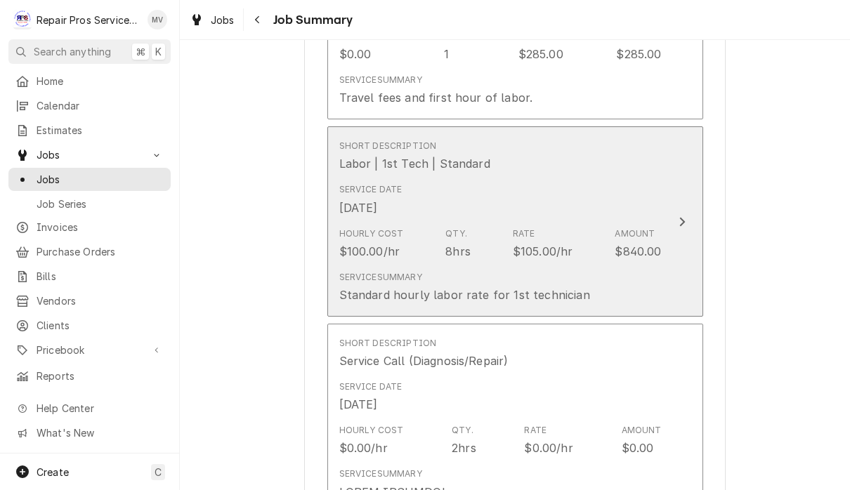
click at [673, 215] on div "Update Line Item" at bounding box center [682, 222] width 18 height 17
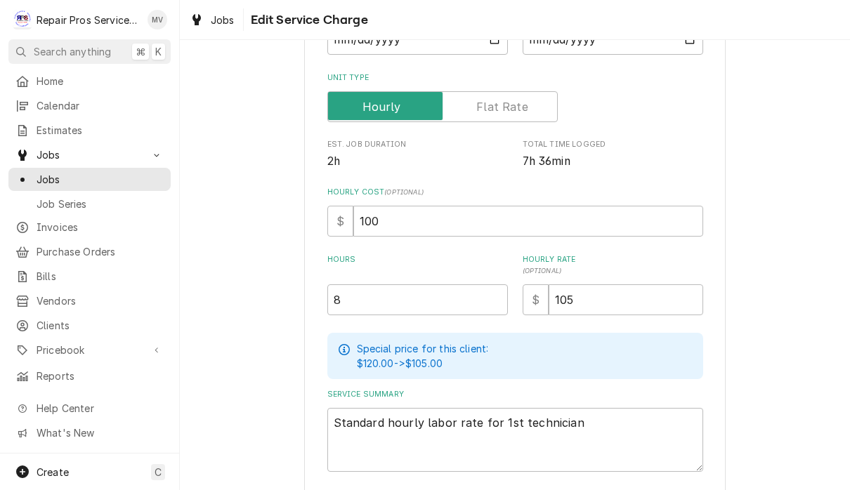
scroll to position [223, 0]
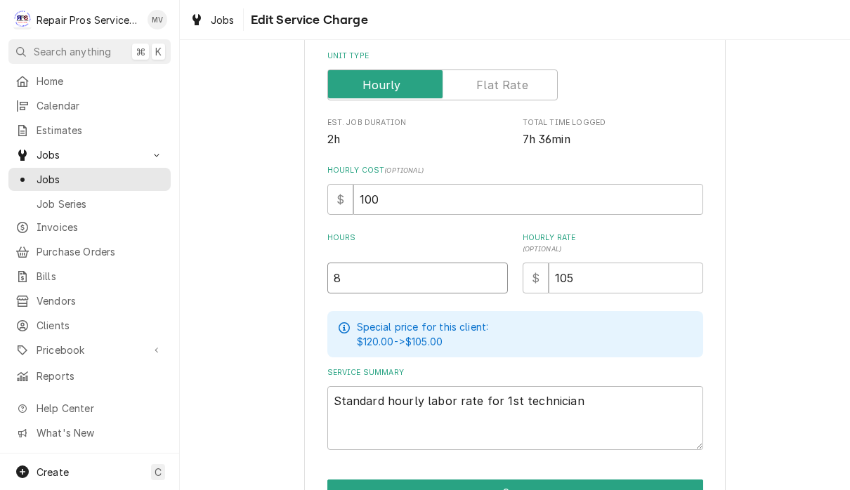
click at [378, 280] on input "8" at bounding box center [417, 278] width 181 height 31
type textarea "x"
type input "3"
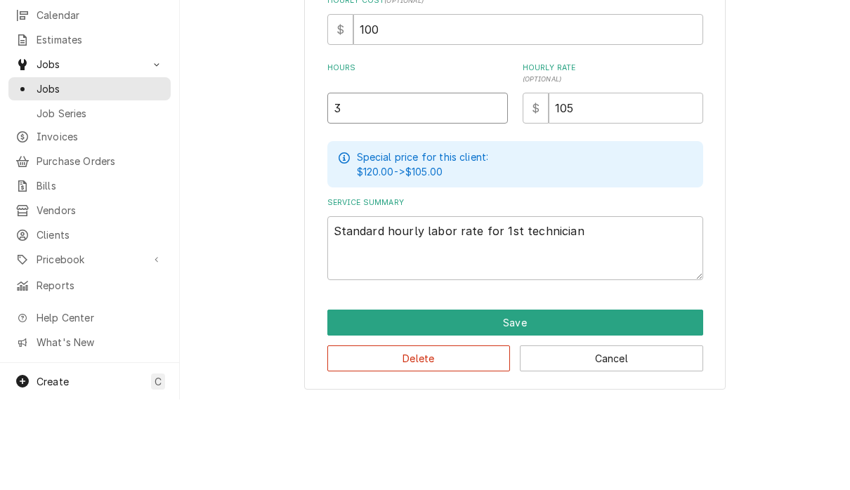
scroll to position [1, 0]
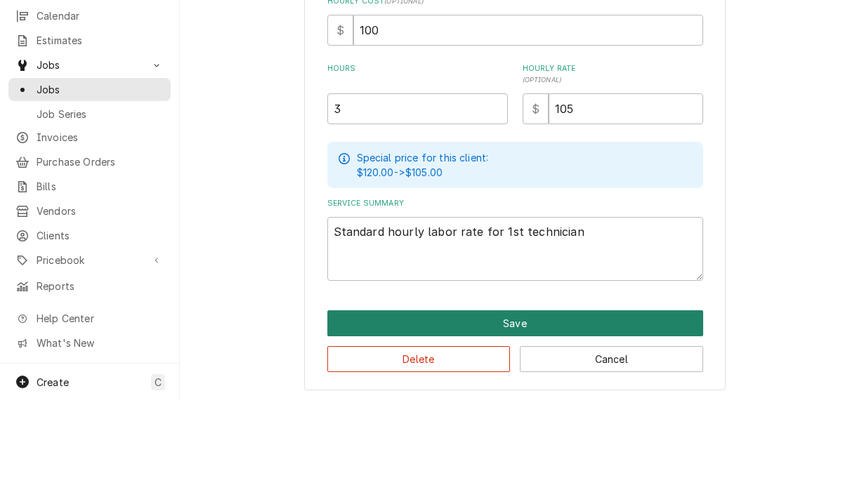
click at [641, 400] on button "Save" at bounding box center [515, 413] width 376 height 26
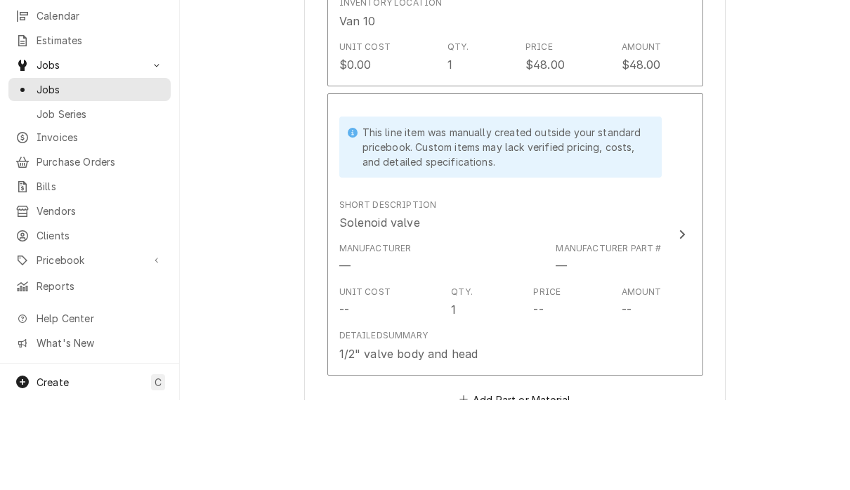
scroll to position [1551, 0]
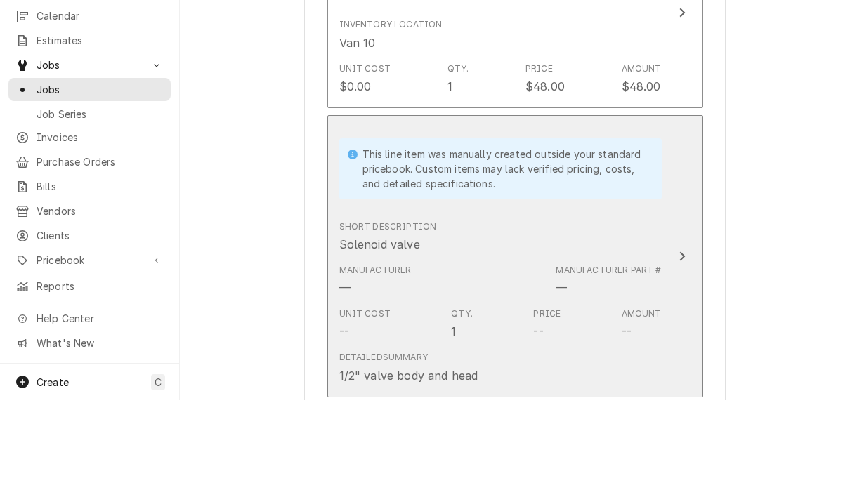
click at [690, 338] on div "Update Line Item" at bounding box center [682, 346] width 18 height 17
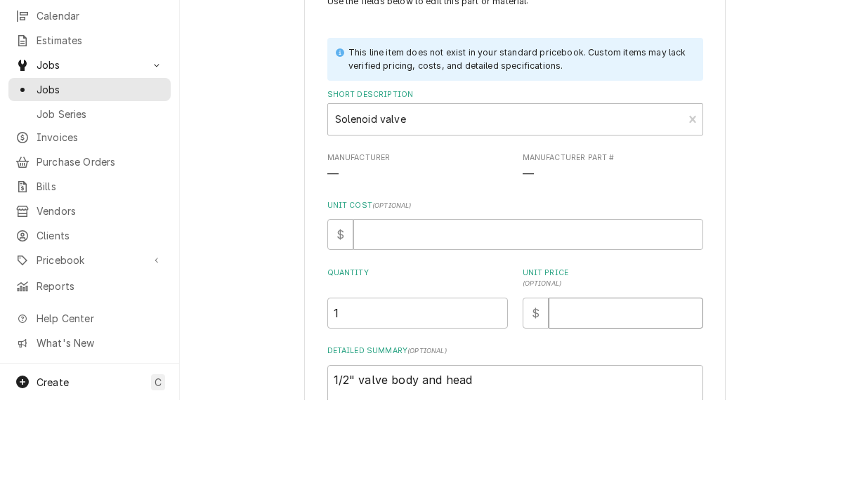
click at [648, 388] on input "Unit Price ( optional )" at bounding box center [626, 403] width 155 height 31
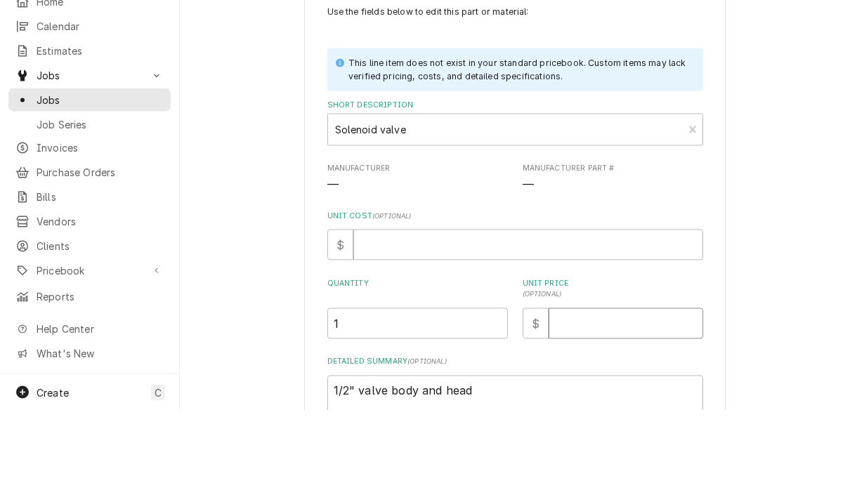
type textarea "x"
type input "3"
type textarea "x"
type input "36"
type textarea "x"
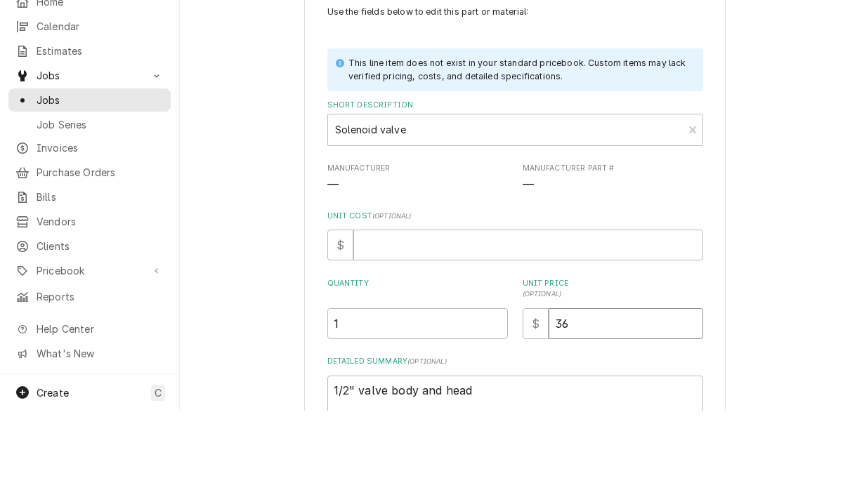
type input "365"
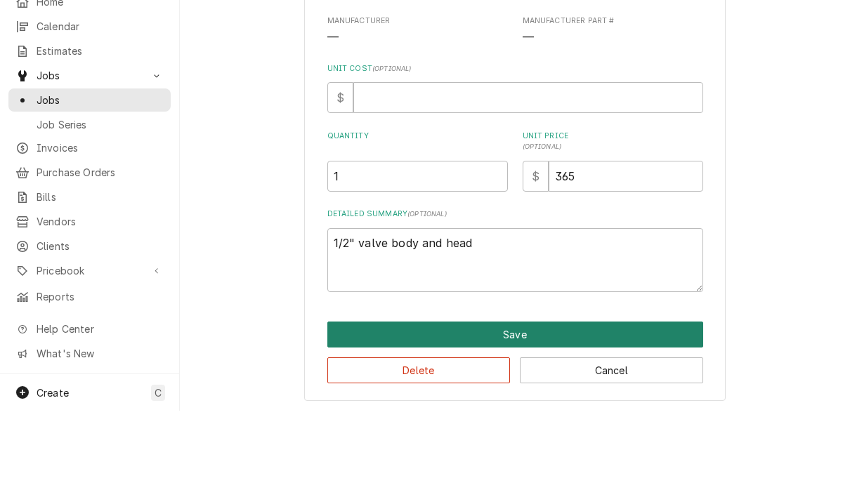
click at [647, 401] on button "Save" at bounding box center [515, 414] width 376 height 26
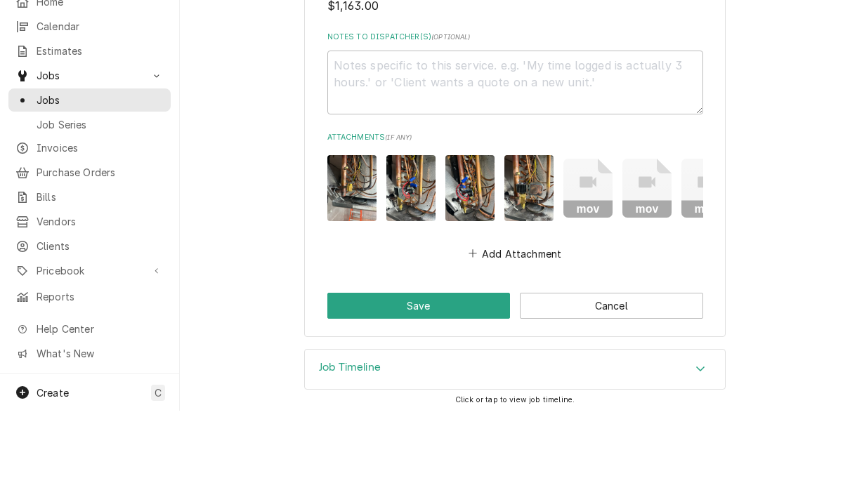
scroll to position [2399, 0]
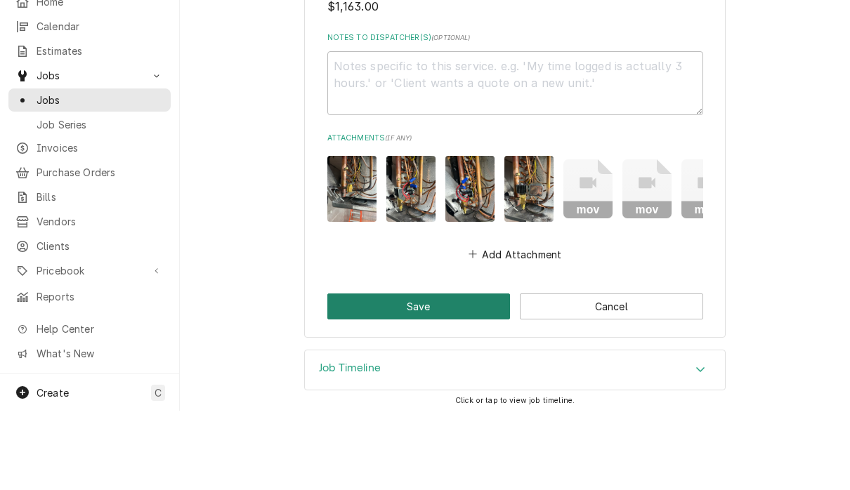
click at [437, 373] on button "Save" at bounding box center [418, 386] width 183 height 26
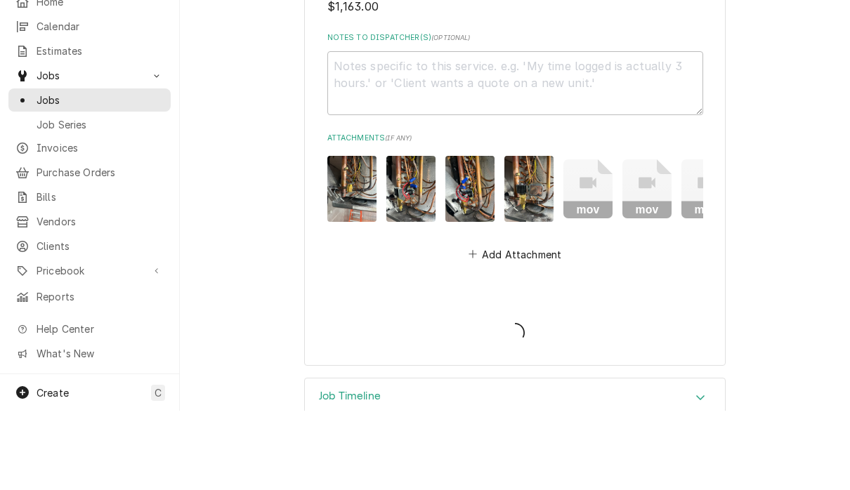
type textarea "x"
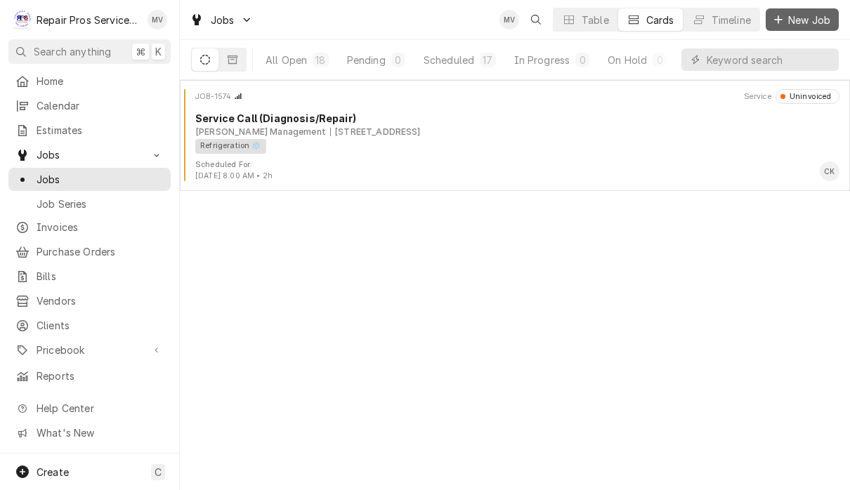
click at [806, 21] on span "New Job" at bounding box center [809, 20] width 48 height 15
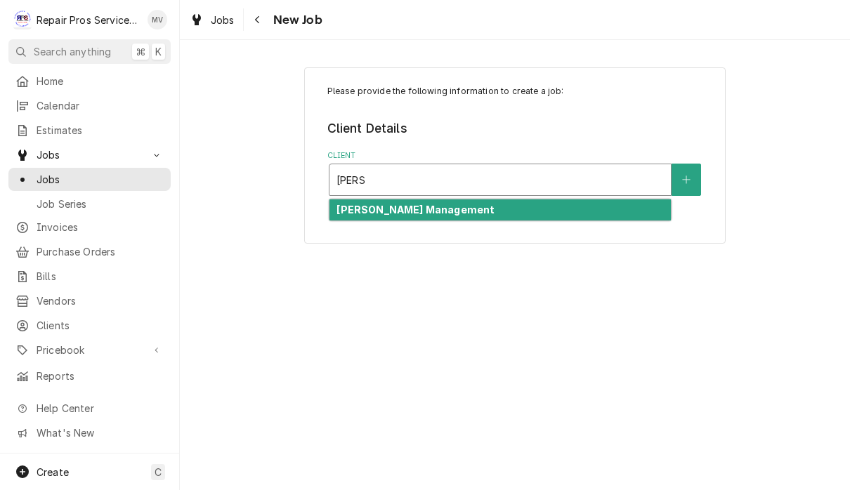
click at [491, 214] on div "[PERSON_NAME] Management" at bounding box center [499, 210] width 341 height 22
type input "smith"
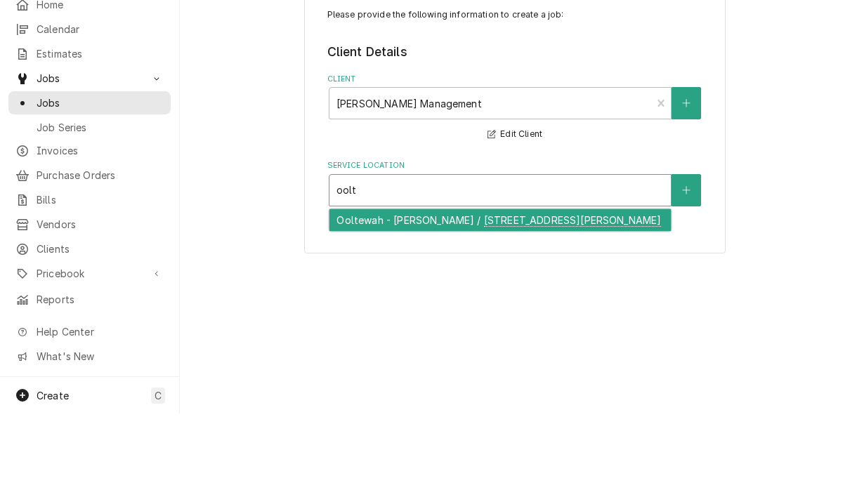
click at [586, 286] on div "Ooltewah - McDonald's / 9211 Lee Hwy, Ooltewah, TN 37363" at bounding box center [499, 297] width 341 height 22
type input "oolt"
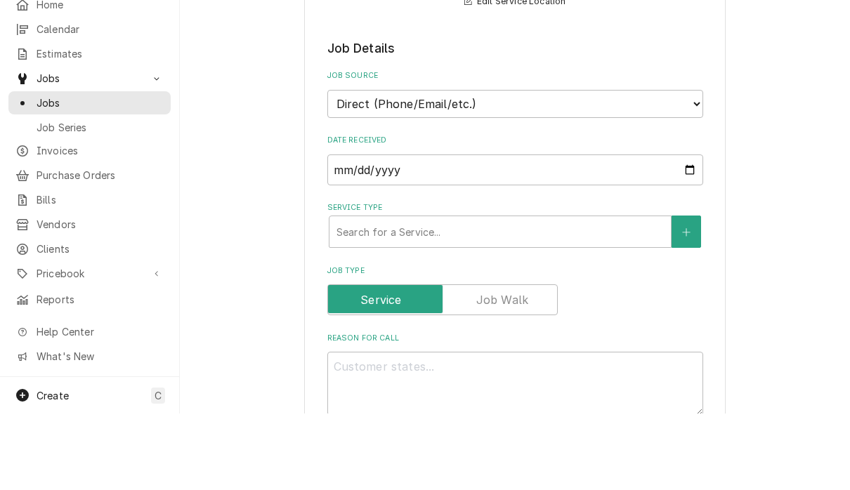
scroll to position [236, 0]
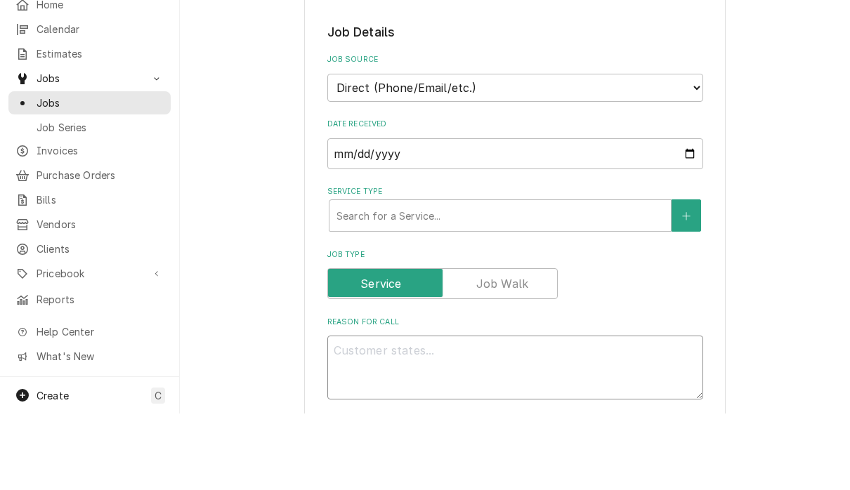
click at [425, 412] on textarea "Reason For Call" at bounding box center [515, 444] width 376 height 64
click at [417, 412] on textarea "Reason For Call" at bounding box center [515, 444] width 376 height 64
paste textarea "Replace filter driers on system"
type textarea "x"
type textarea "Replace filter driers on system"
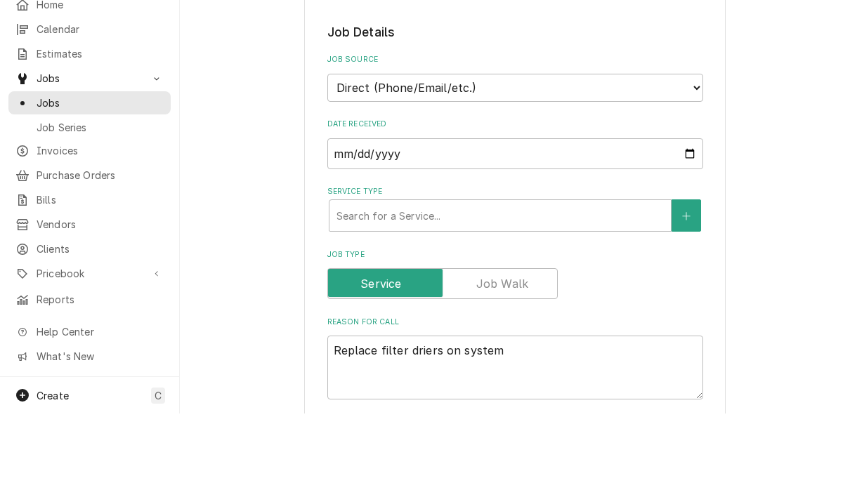
type textarea "x"
type textarea "Replace filter driers on system"
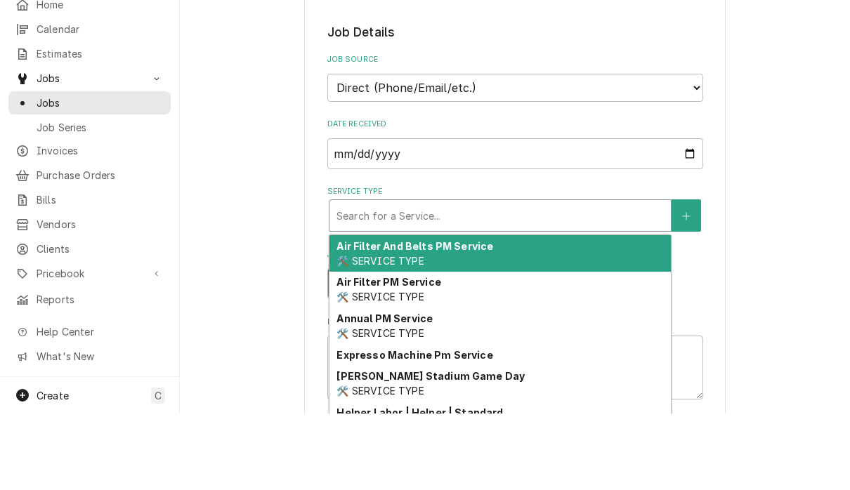
type textarea "x"
type input "d"
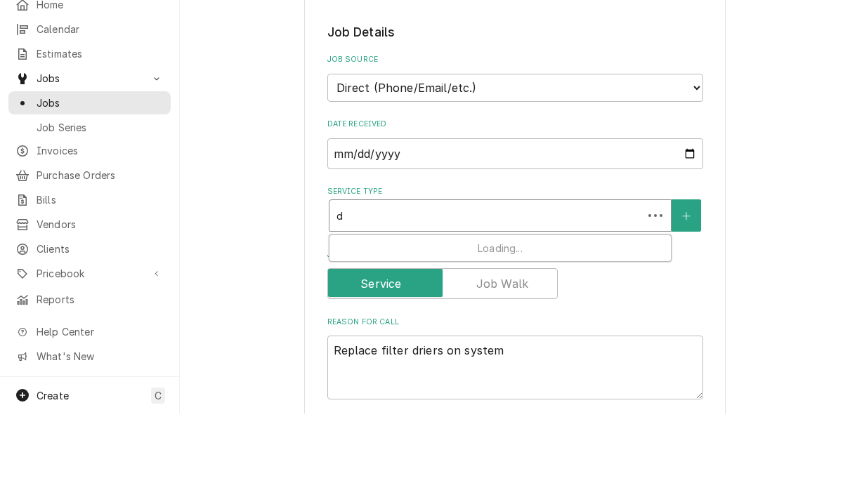
type textarea "x"
type input "di"
type textarea "x"
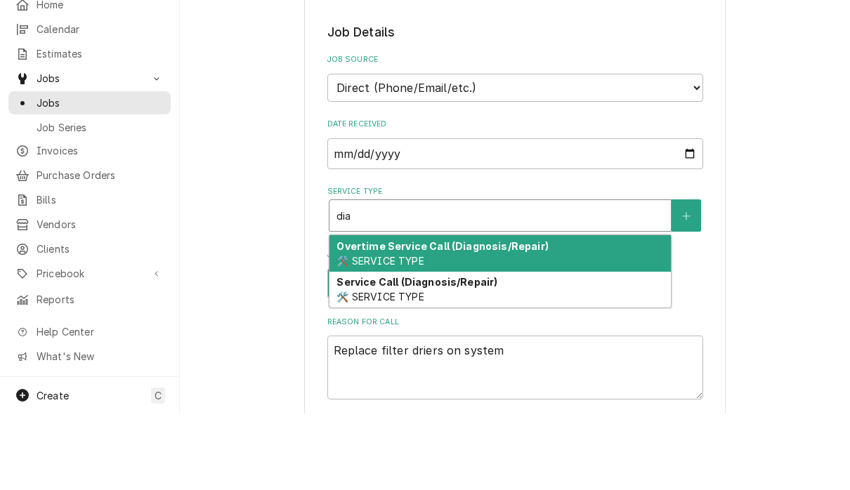
click at [569, 348] on div "Service Call (Diagnosis/Repair) 🛠️ SERVICE TYPE" at bounding box center [499, 366] width 341 height 37
type input "dia"
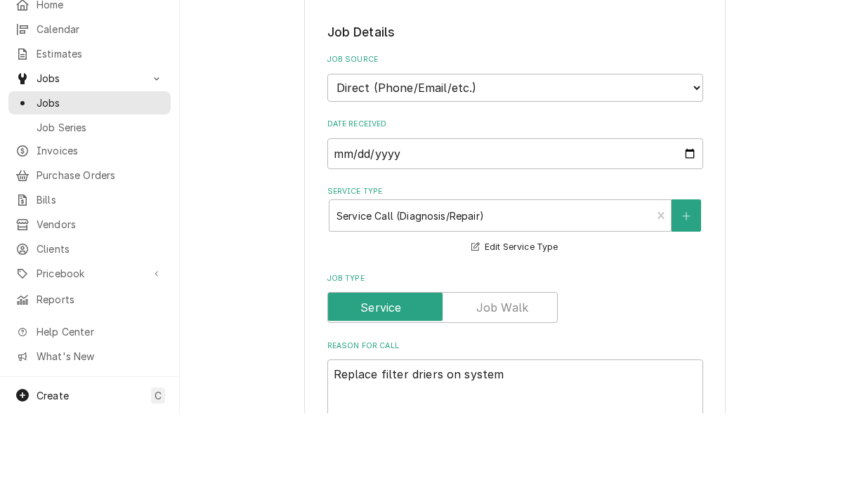
type textarea "x"
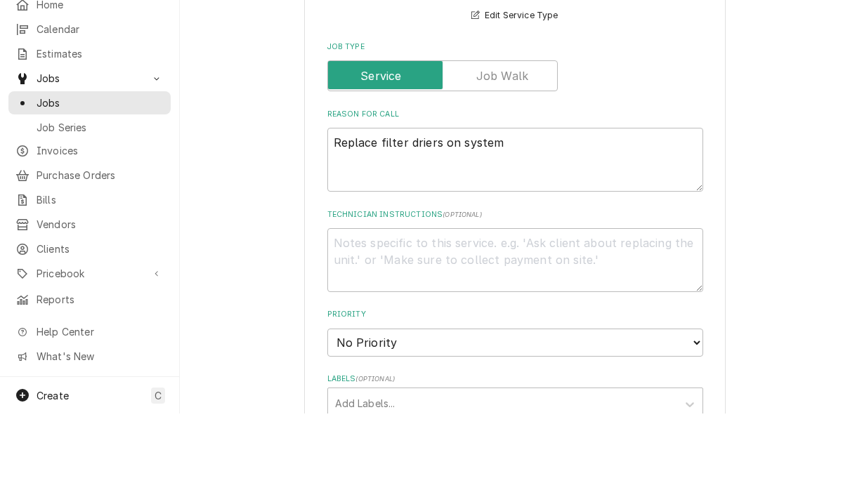
scroll to position [469, 0]
click at [520, 404] on select "No Priority Urgent High Medium Low" at bounding box center [515, 418] width 376 height 28
select select "3"
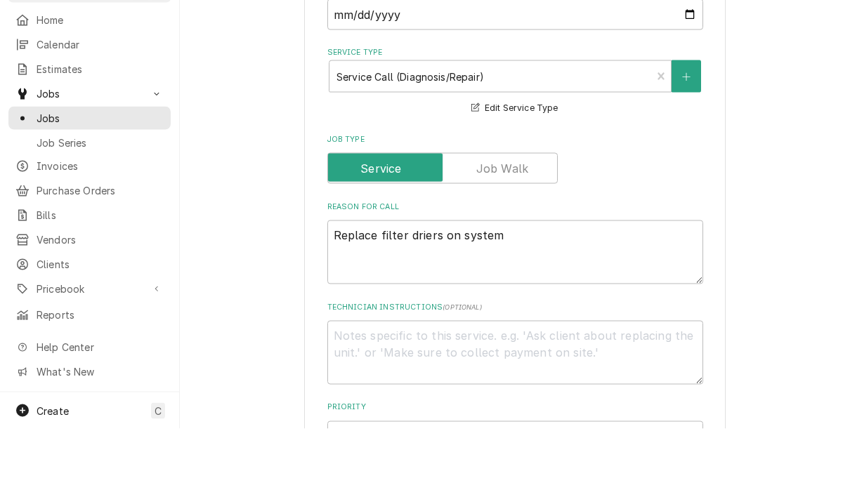
scroll to position [391, 0]
click at [536, 281] on textarea "Replace filter driers on system" at bounding box center [515, 313] width 376 height 64
type textarea "x"
type textarea "Replace filter driers on syste"
type textarea "x"
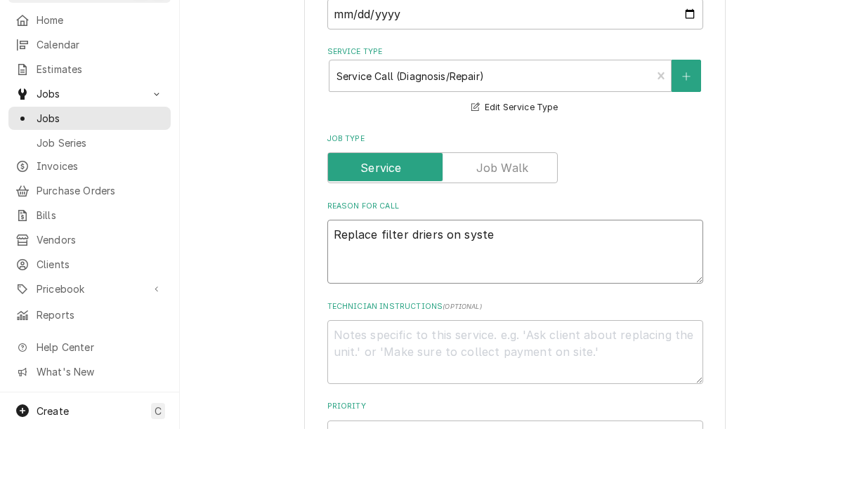
type textarea "Replace filter driers on syst"
type textarea "x"
type textarea "Replace filter driers on sys"
type textarea "x"
type textarea "Replace filter driers on sy"
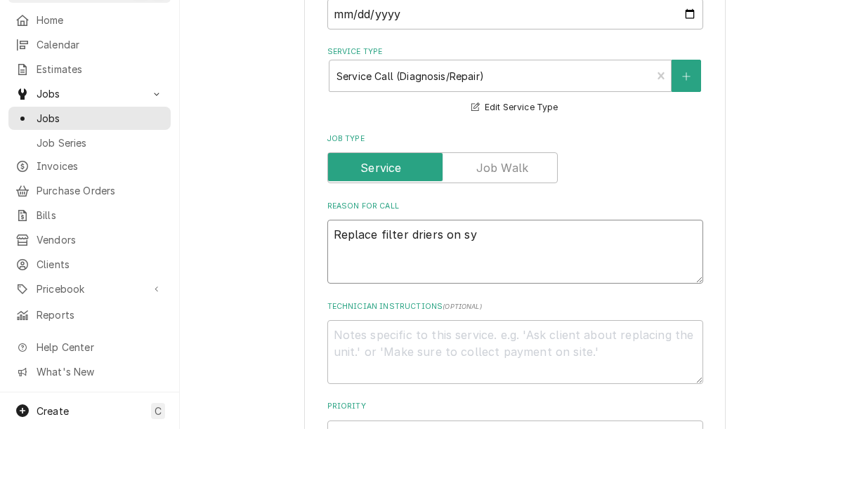
type textarea "x"
type textarea "Replace filter driers on s"
type textarea "x"
type textarea "Replace filter driers on"
type textarea "x"
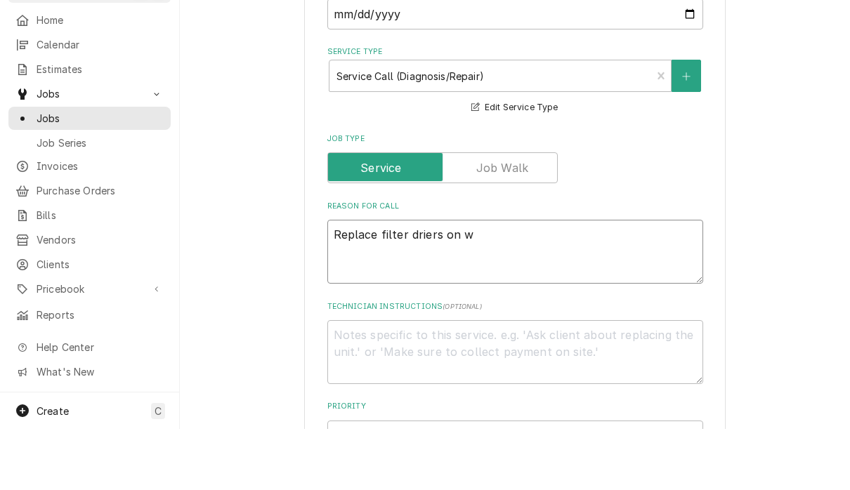
type textarea "Replace filter driers on wa"
type textarea "x"
type textarea "Replace filter driers on wak"
type textarea "x"
type textarea "Replace filter driers on wa"
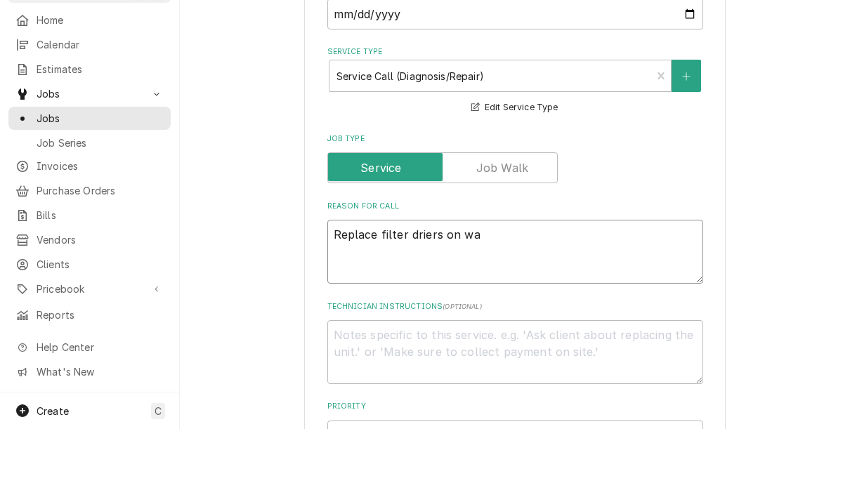
type textarea "x"
type textarea "Replace filter driers on wal"
type textarea "x"
type textarea "Replace filter driers on walk"
type textarea "x"
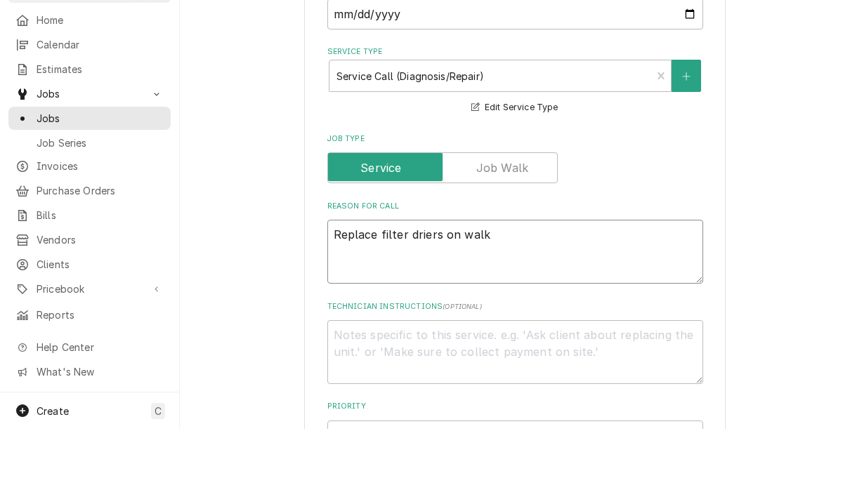
type textarea "Replace filter driers on walk"
type textarea "x"
type textarea "Replace filter driers on walk i"
type textarea "x"
type textarea "Replace filter driers on walk in"
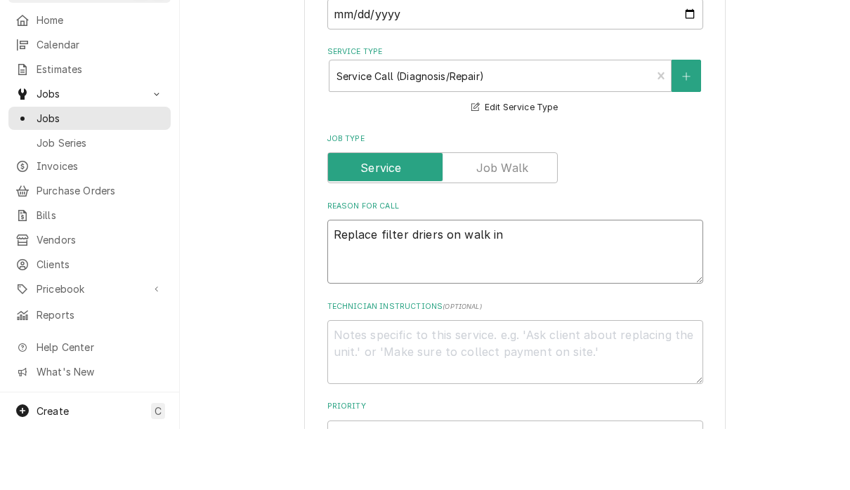
type textarea "x"
type textarea "Replace filter driers on walk in"
type textarea "x"
type textarea "Replace filter driers on walk in f"
type textarea "x"
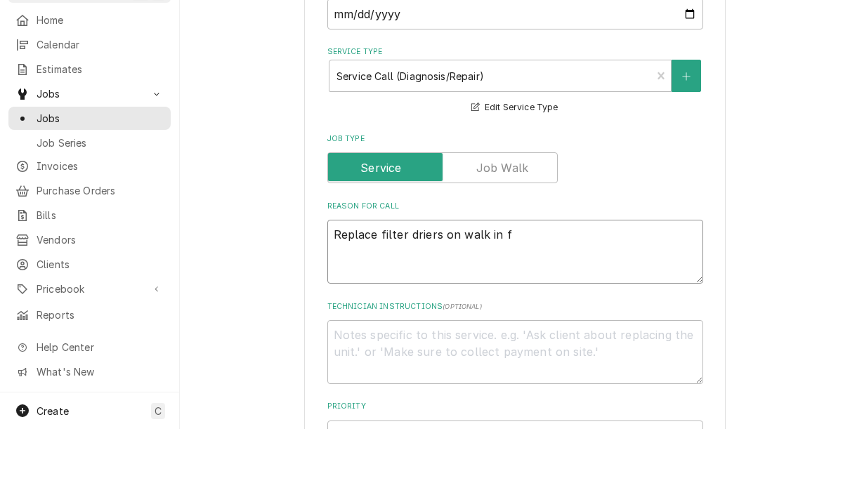
type textarea "Replace filter driers on walk in fr"
type textarea "x"
type textarea "Replace filter driers on walk in fre"
type textarea "x"
type textarea "Replace filter driers on walk in free"
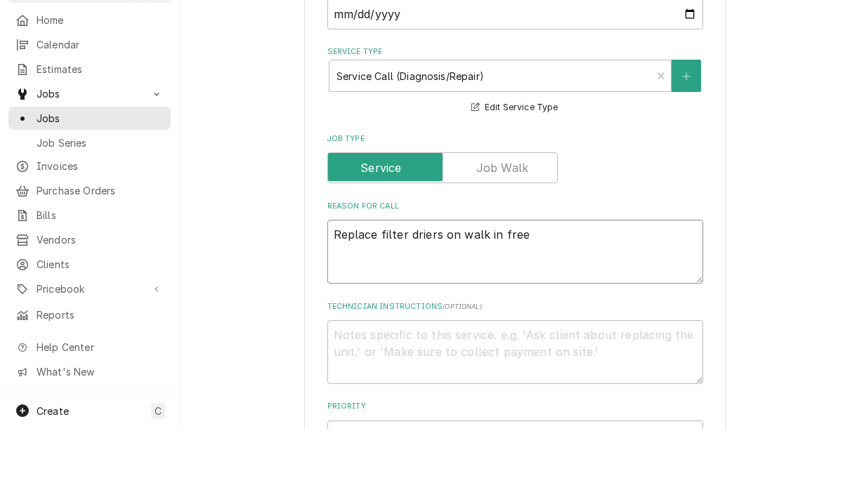
type textarea "x"
type textarea "Replace filter driers on walk in freez"
type textarea "x"
type textarea "Replace filter driers on walk in freeze"
type textarea "x"
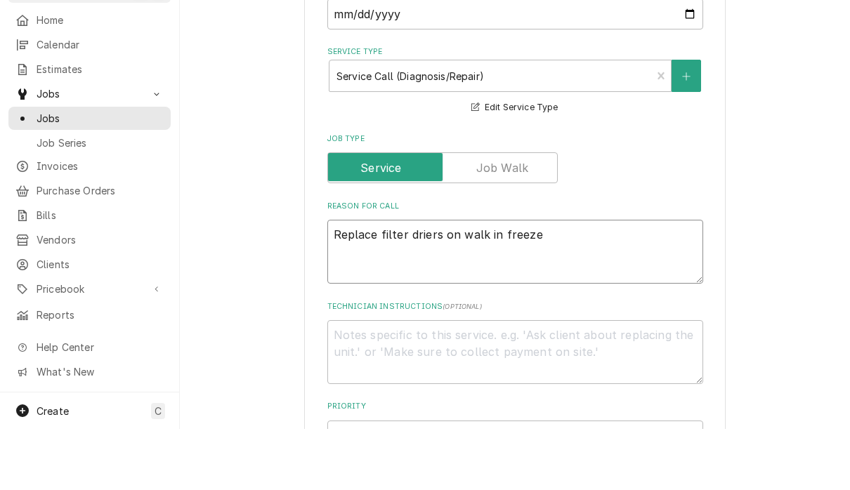
type textarea "Replace filter driers on walk in freezer"
type textarea "x"
type textarea "Replace filter driers on walk in freezer"
type textarea "x"
type textarea "Replace filter driers on walk in freezer c"
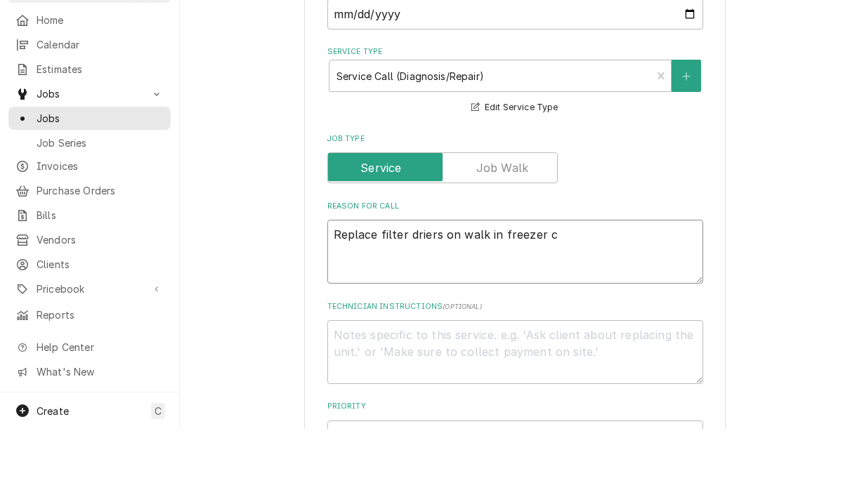
type textarea "x"
type textarea "Replace filter driers on walk in freezer co"
type textarea "x"
type textarea "Replace filter driers on walk in freezer cond"
type textarea "x"
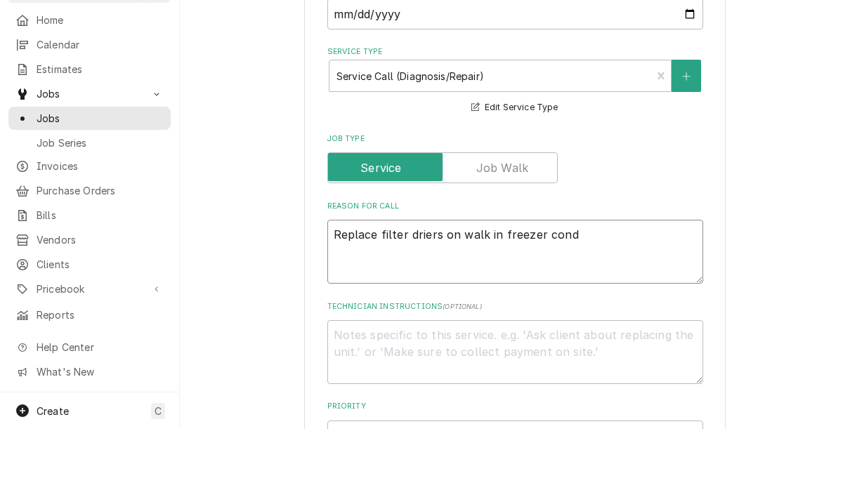
type textarea "Replace filter driers on walk in freezer conde"
type textarea "x"
type textarea "Replace filter driers on walk in freezer conden"
type textarea "x"
type textarea "Replace filter driers on walk in freezer condens"
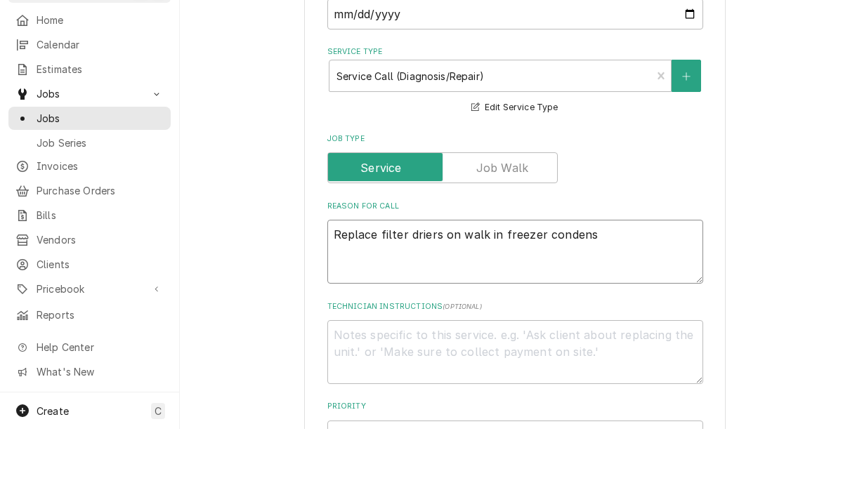
type textarea "x"
type textarea "Replace filter driers on walk in freezer condense"
type textarea "x"
type textarea "Replace filter driers on walk in freezer condenser"
type textarea "x"
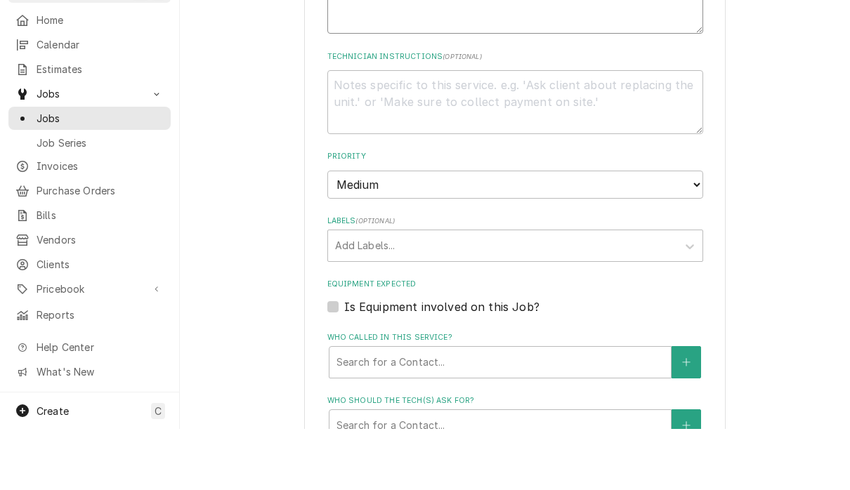
scroll to position [662, 0]
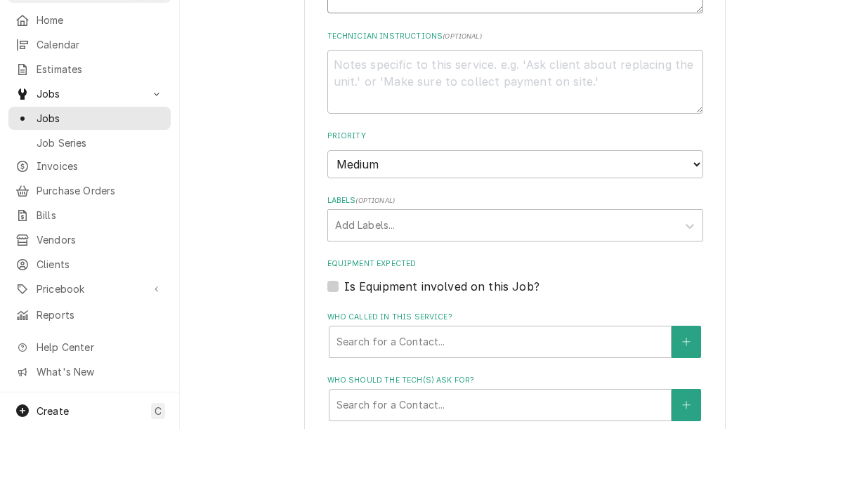
type textarea "Replace filter driers on walk in freezer condenser"
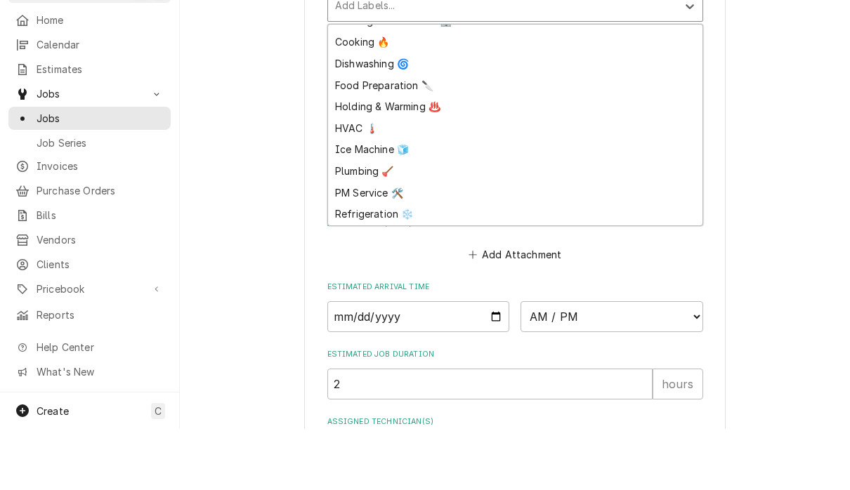
scroll to position [913, 0]
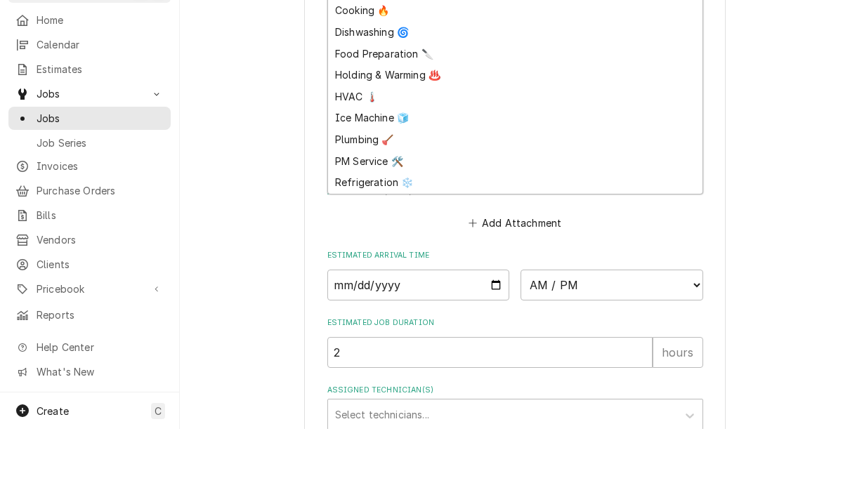
click at [400, 233] on div "Refrigeration ❄️" at bounding box center [515, 244] width 374 height 22
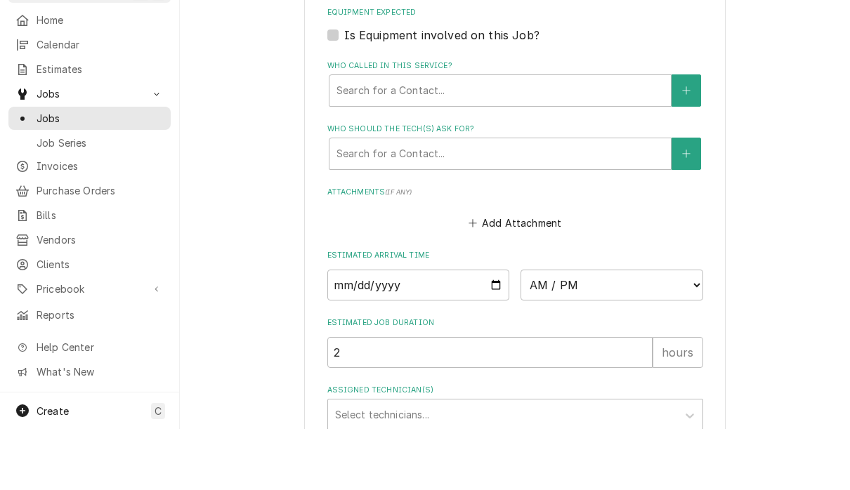
click at [393, 168] on fieldset "Job Details Job Source Direct (Phone/Email/etc.) Other Date Received 2025-09-19…" at bounding box center [515, 22] width 376 height 1198
type textarea "x"
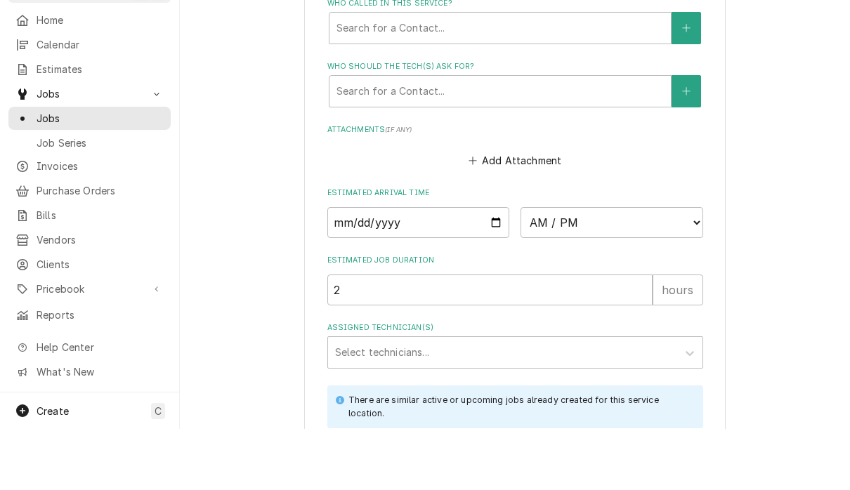
scroll to position [989, 0]
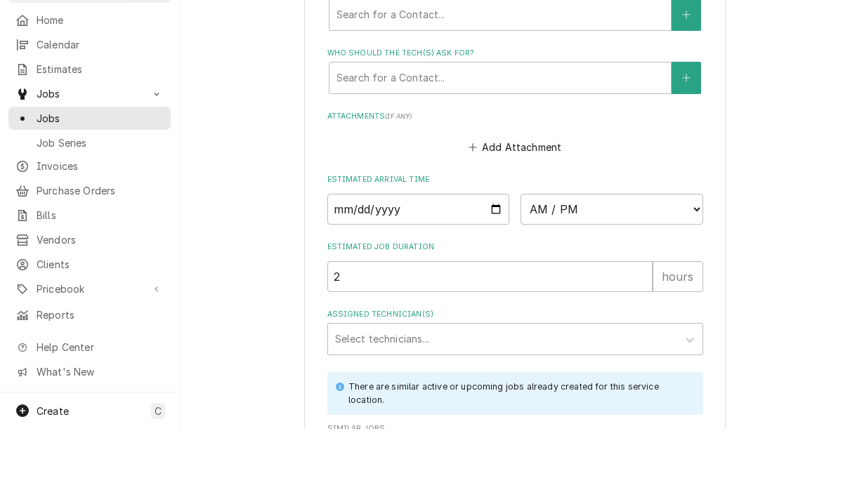
click at [449, 255] on input "Date" at bounding box center [418, 270] width 183 height 31
type input "2025-09-19"
type textarea "x"
type input "2025-09-25"
type textarea "x"
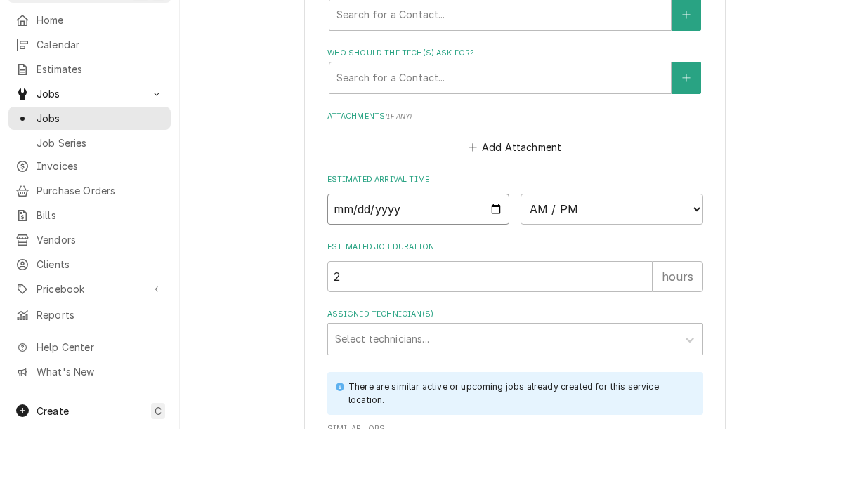
type input "2025-09-30"
type textarea "x"
click at [538, 255] on select "AM / PM 6:00 AM 6:15 AM 6:30 AM 6:45 AM 7:00 AM 7:15 AM 7:30 AM 7:45 AM 8:00 AM…" at bounding box center [611, 270] width 183 height 31
select select "08:00:00"
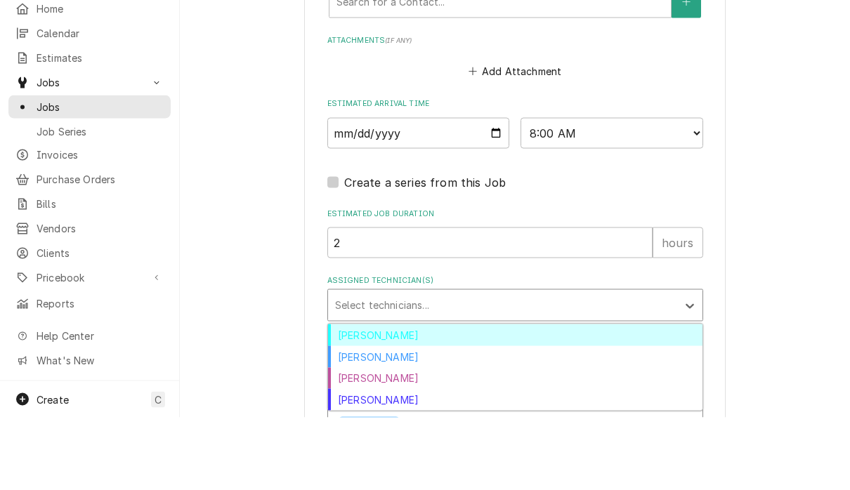
scroll to position [1093, 0]
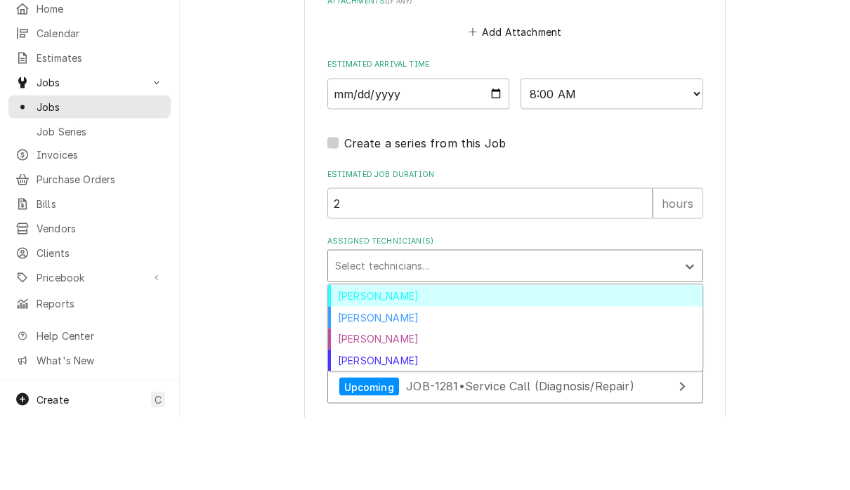
click at [388, 358] on div "Brian Volker" at bounding box center [515, 369] width 374 height 22
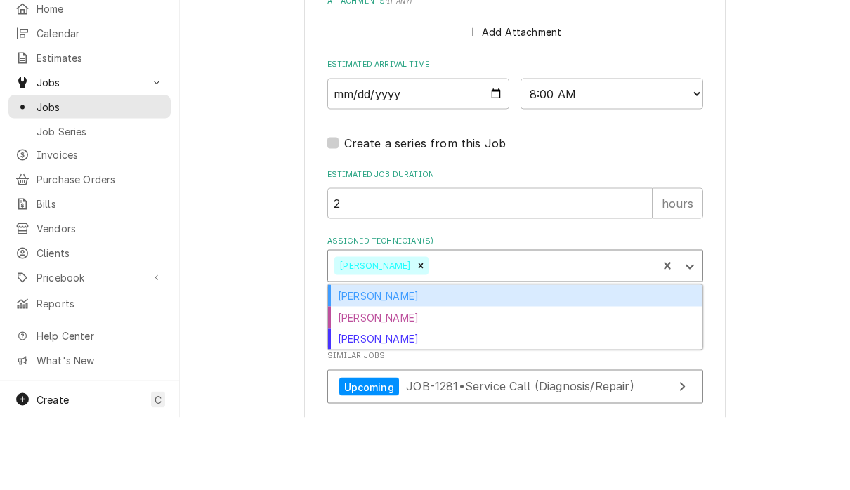
click at [397, 358] on div "Caleb Kvale" at bounding box center [515, 369] width 374 height 22
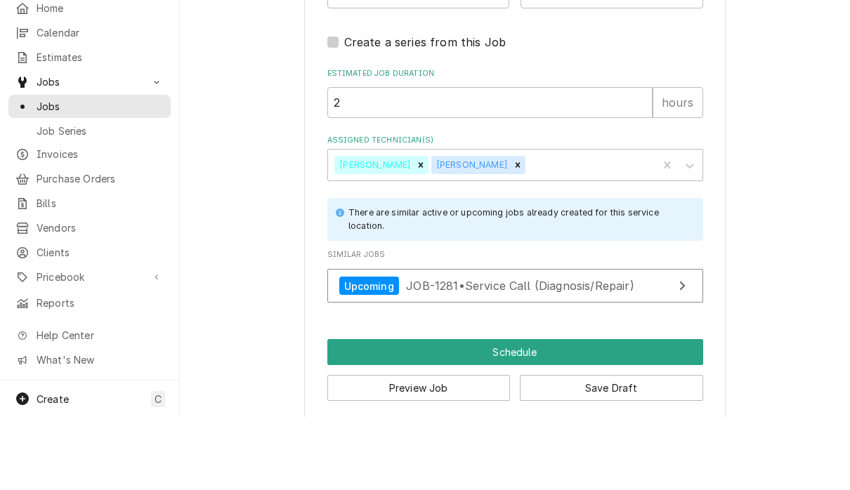
scroll to position [1, 0]
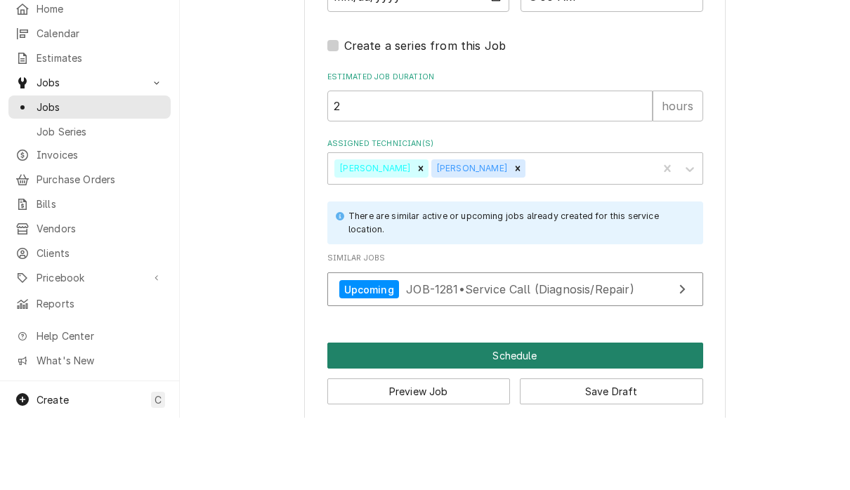
click at [594, 415] on button "Schedule" at bounding box center [515, 428] width 376 height 26
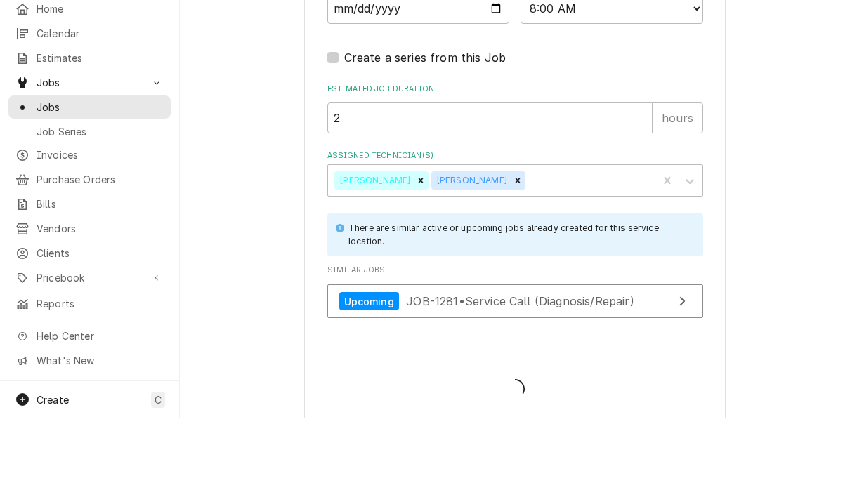
type textarea "x"
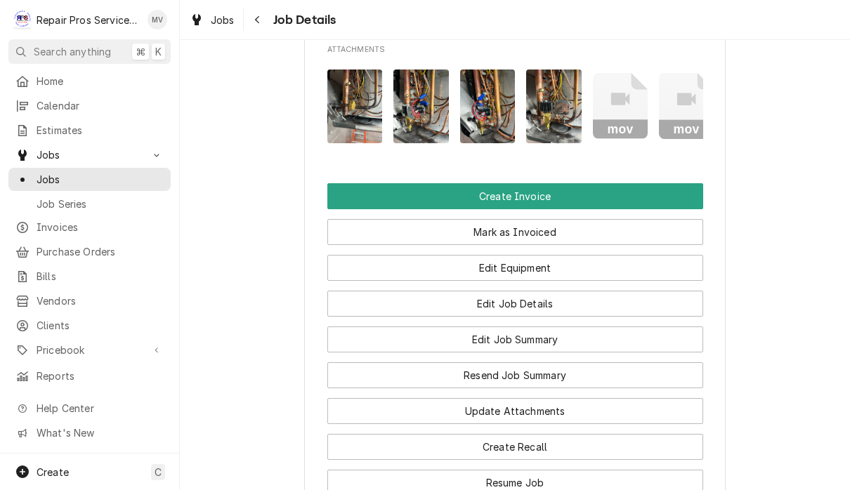
scroll to position [1007, 0]
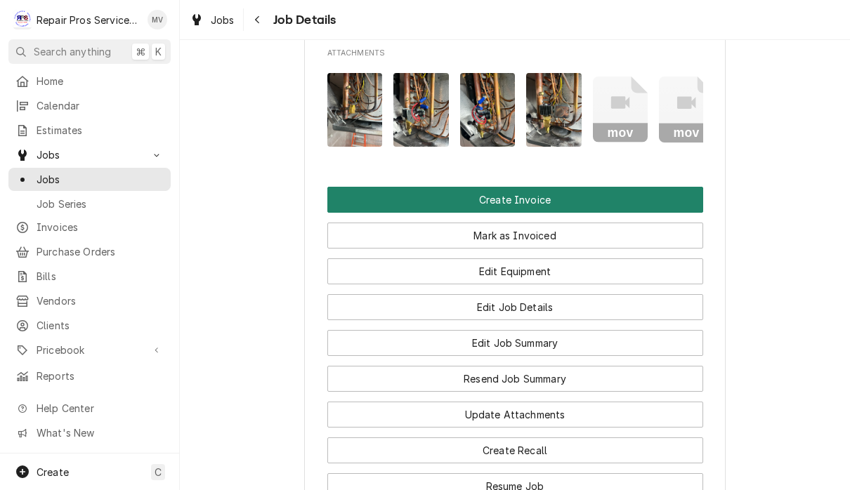
click at [551, 213] on button "Create Invoice" at bounding box center [515, 200] width 376 height 26
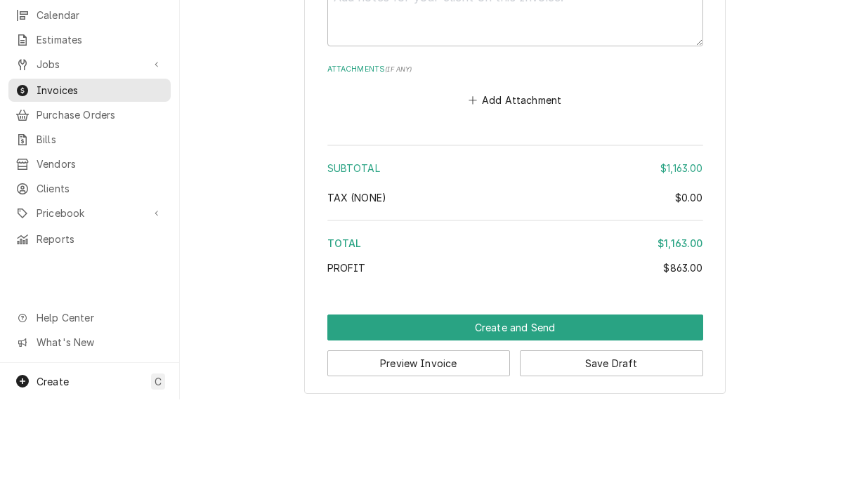
scroll to position [1, 0]
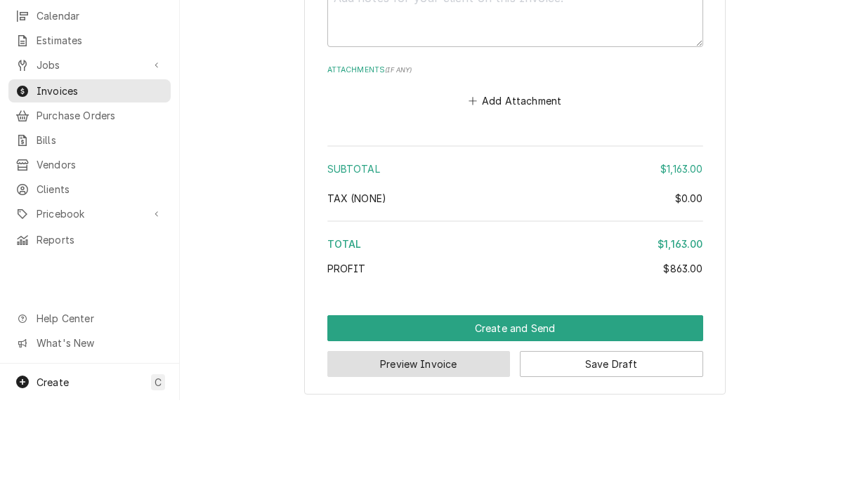
click at [454, 441] on button "Preview Invoice" at bounding box center [418, 454] width 183 height 26
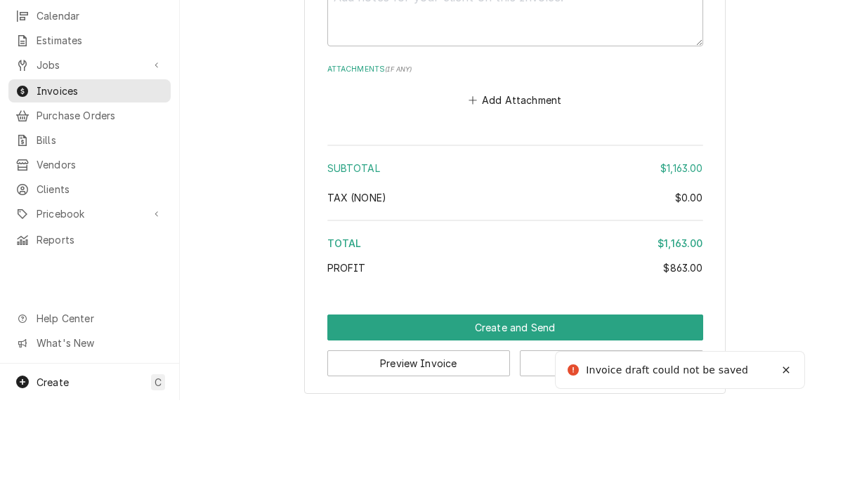
scroll to position [3674, 0]
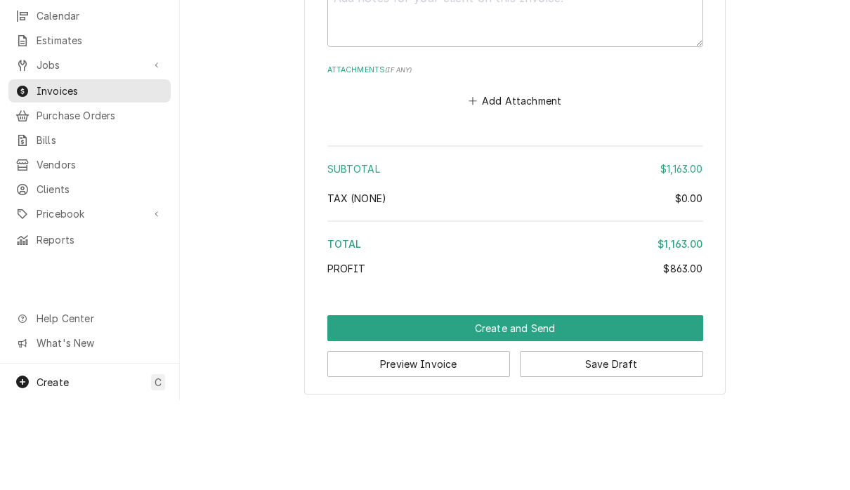
click at [645, 441] on button "Save Draft" at bounding box center [611, 454] width 183 height 26
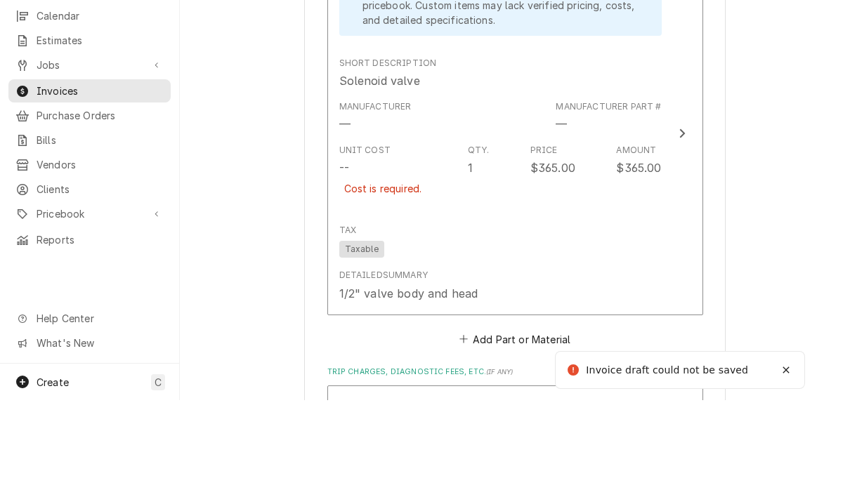
scroll to position [2584, 0]
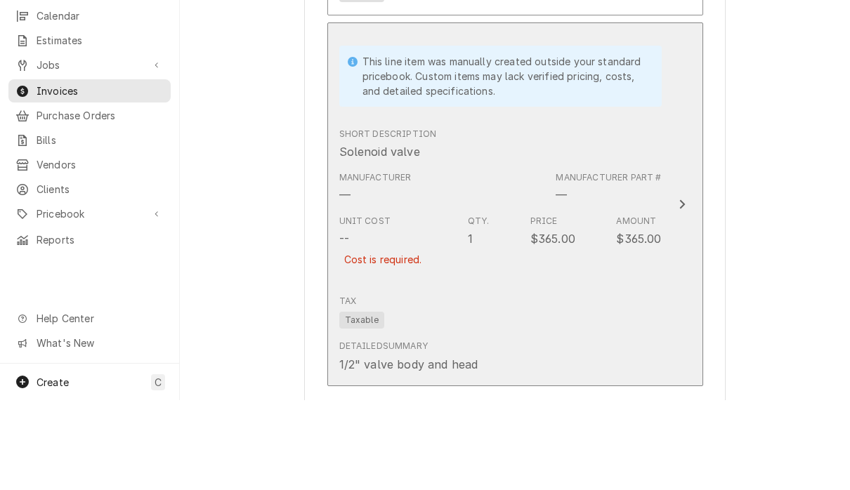
click at [679, 289] on icon "Update Line Item" at bounding box center [682, 294] width 7 height 11
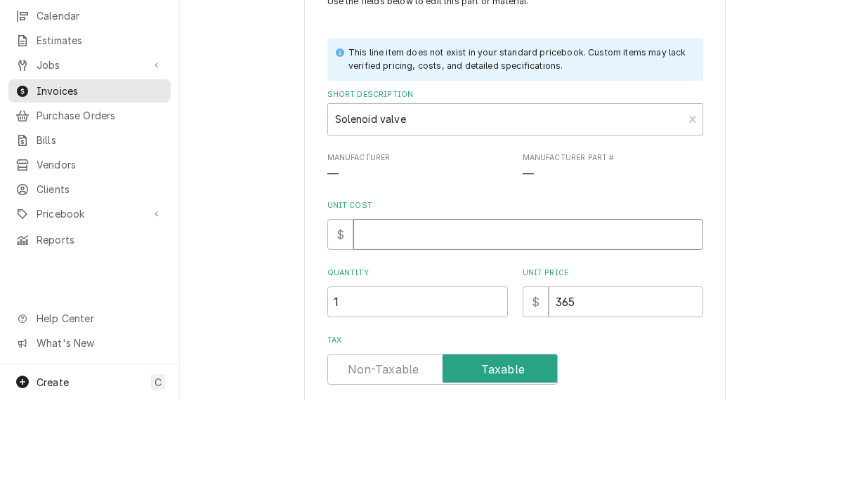
click at [559, 309] on input "Unit Cost" at bounding box center [528, 324] width 350 height 31
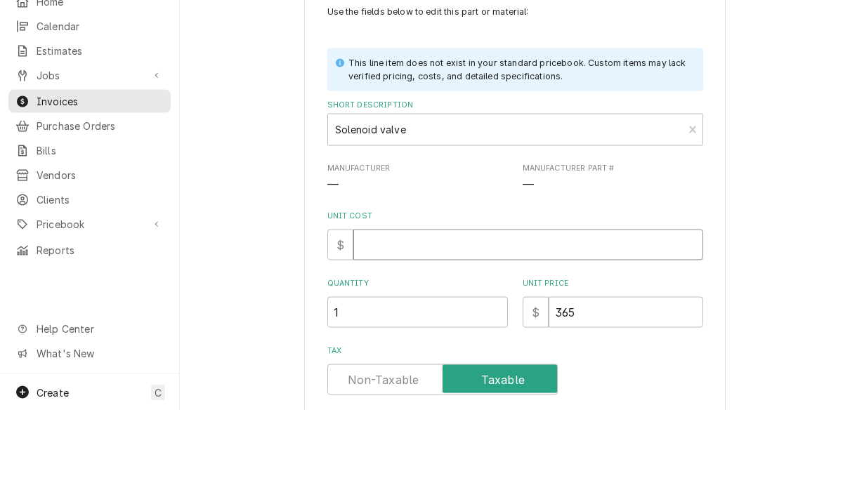
type textarea "x"
type input "0"
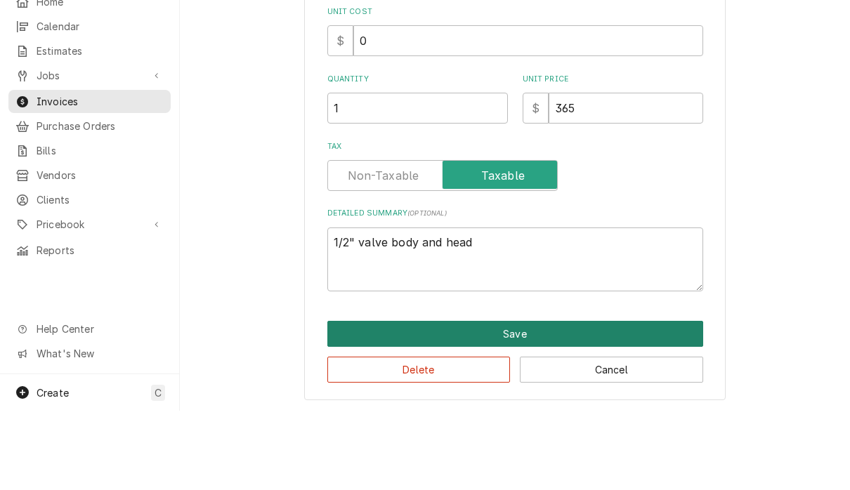
click at [577, 400] on button "Save" at bounding box center [515, 413] width 376 height 26
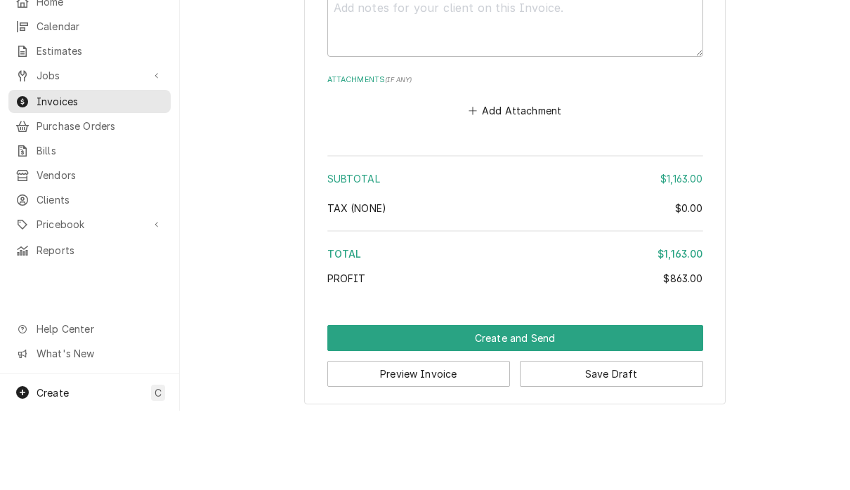
scroll to position [3674, 0]
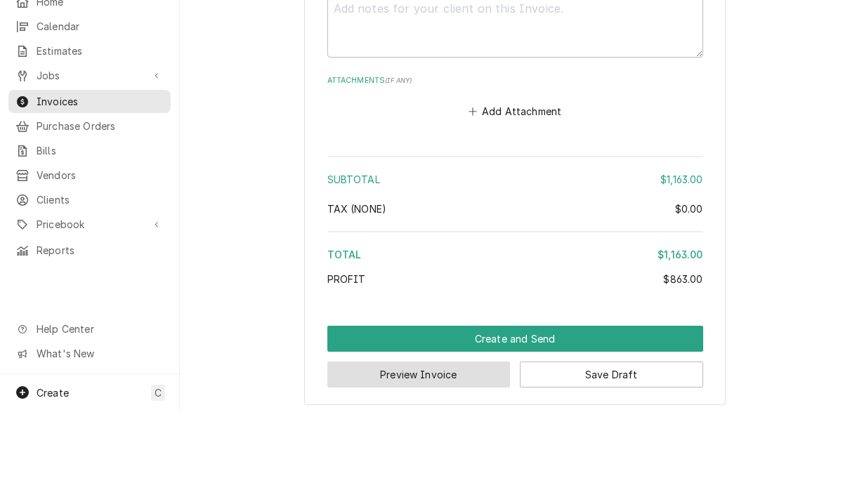
click at [462, 441] on button "Preview Invoice" at bounding box center [418, 454] width 183 height 26
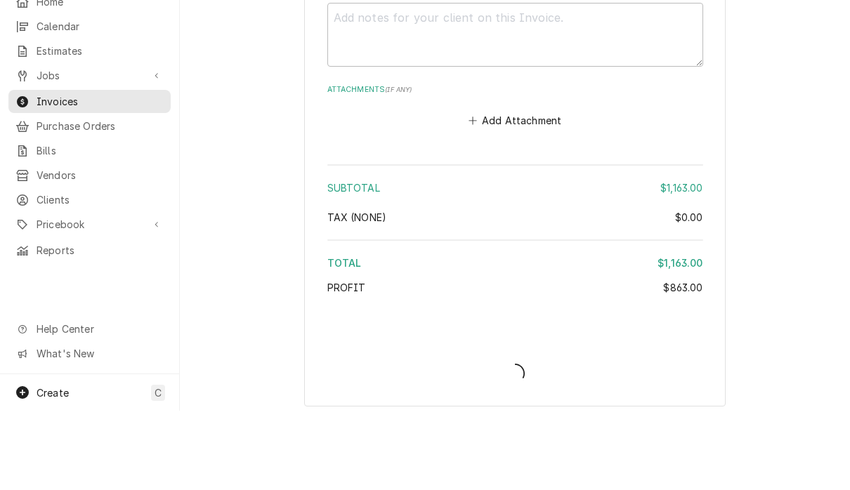
type textarea "x"
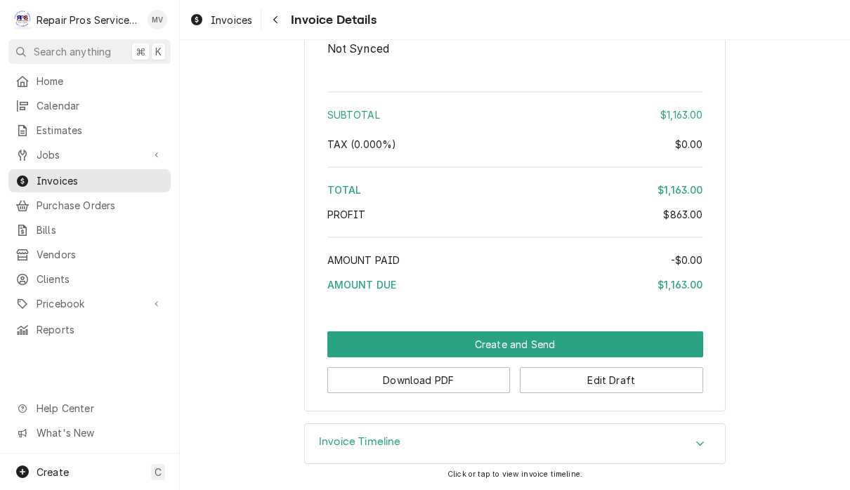
scroll to position [3036, 0]
click at [462, 386] on button "Download PDF" at bounding box center [418, 380] width 183 height 26
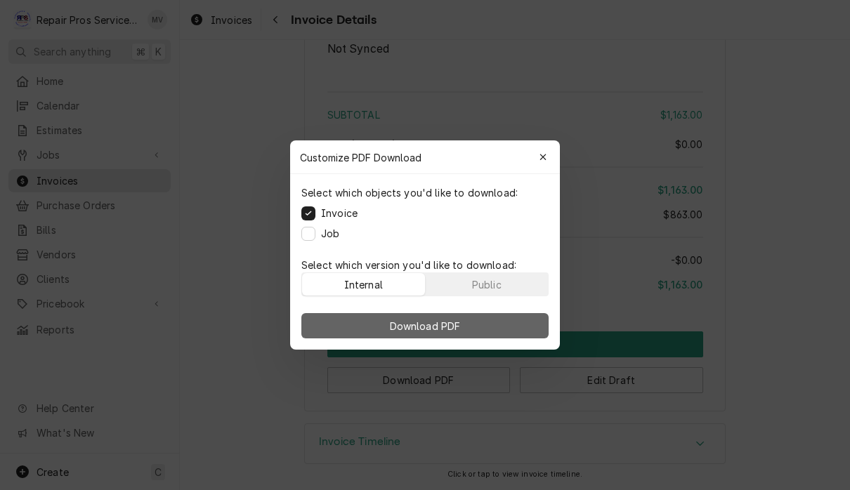
click at [481, 326] on button "Download PDF" at bounding box center [424, 325] width 247 height 25
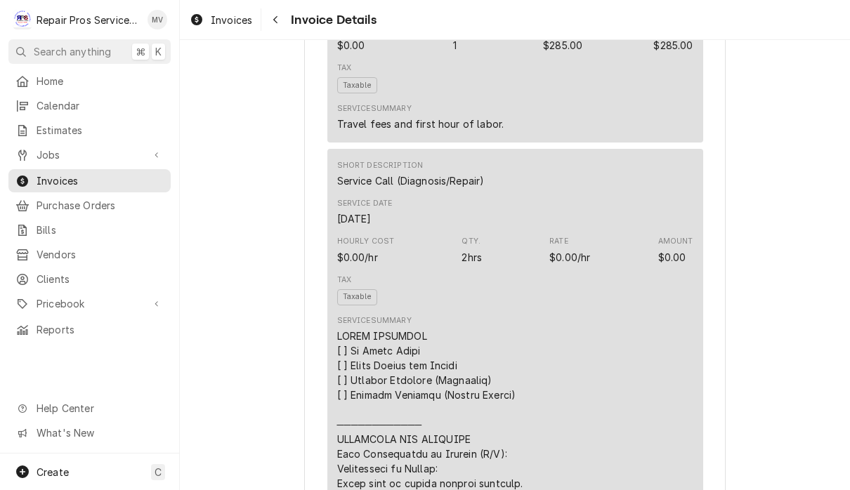
scroll to position [1087, 0]
